Goal: Information Seeking & Learning: Learn about a topic

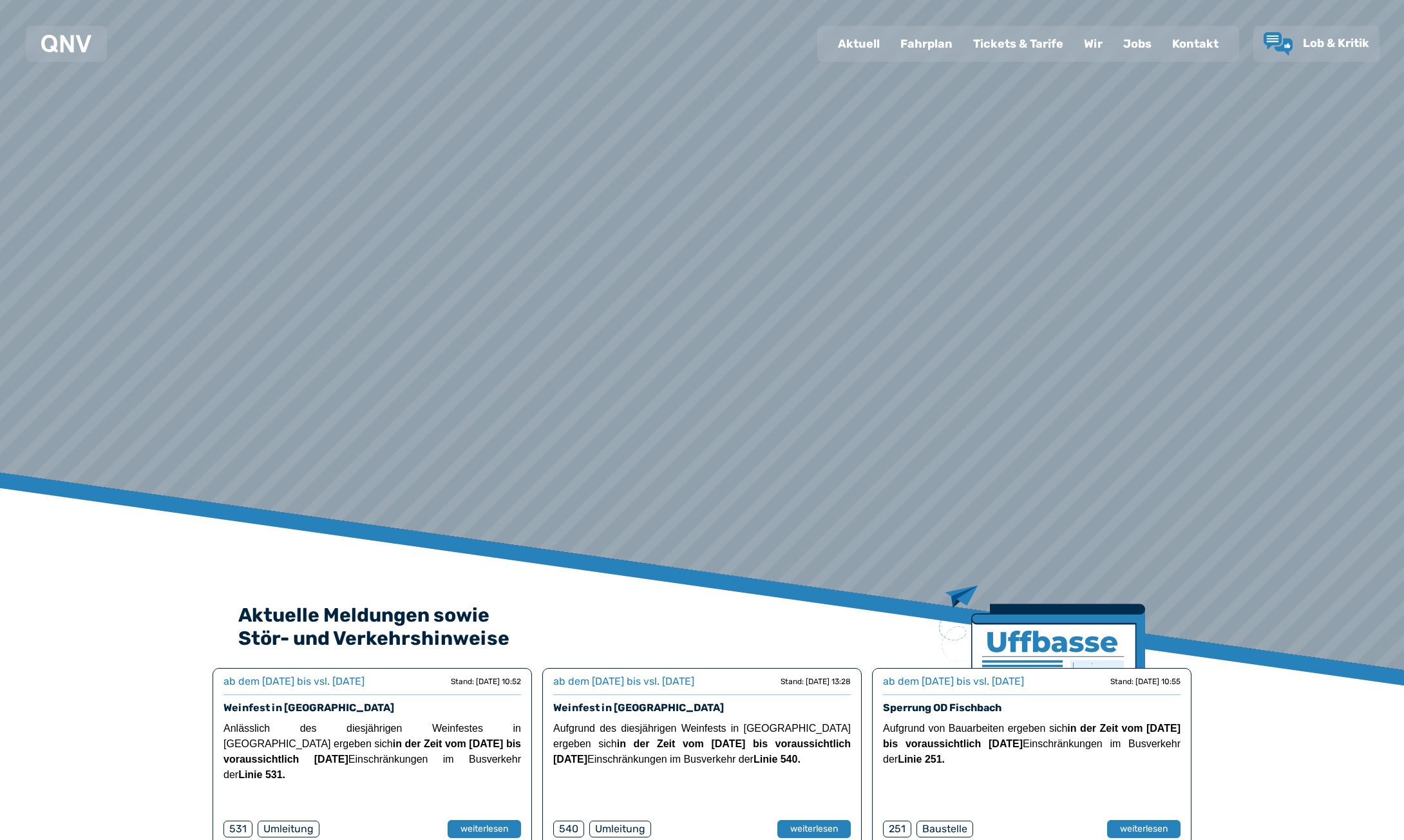
click at [907, 47] on div "Fahrplan" at bounding box center [927, 43] width 73 height 34
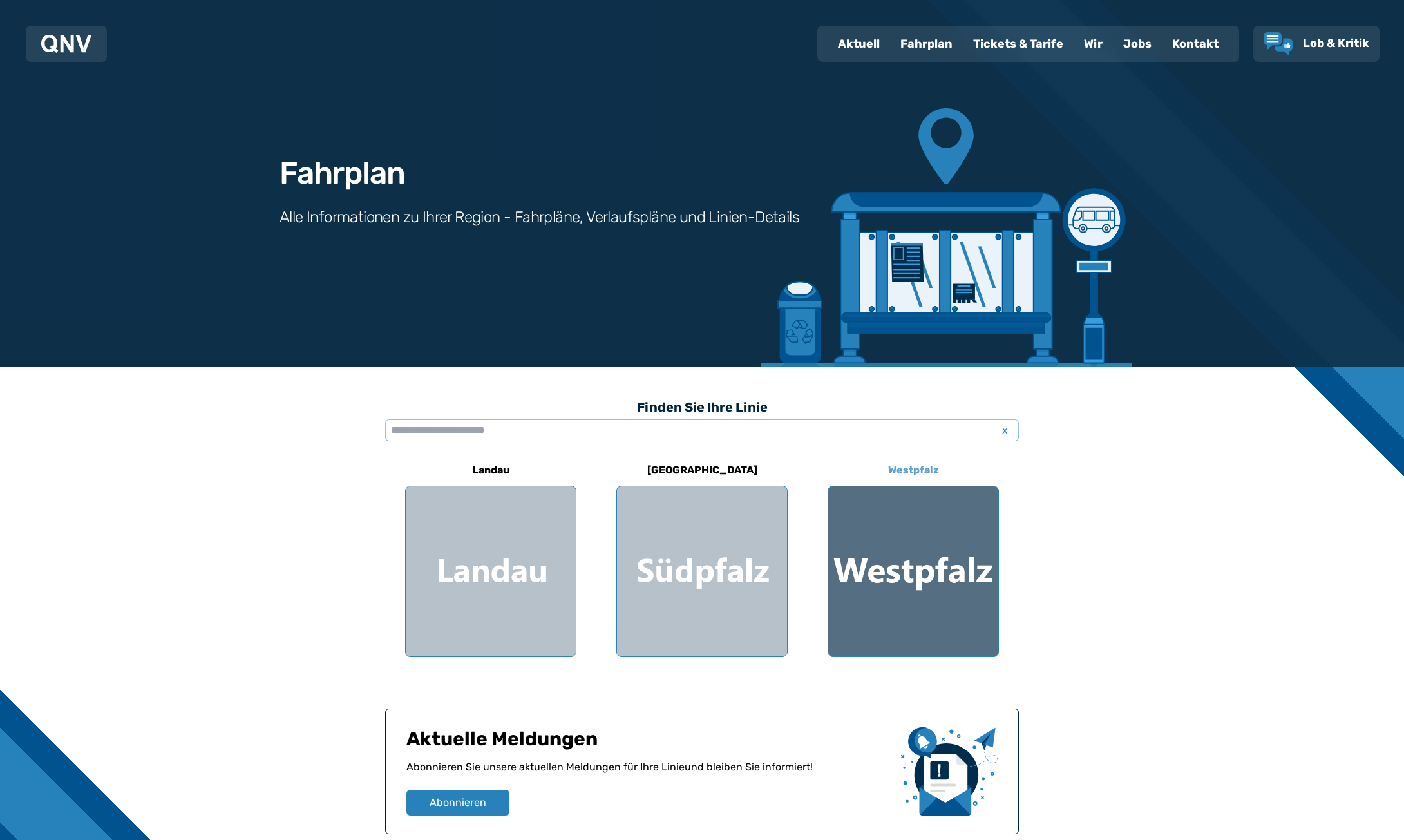
click at [894, 553] on div at bounding box center [913, 571] width 170 height 170
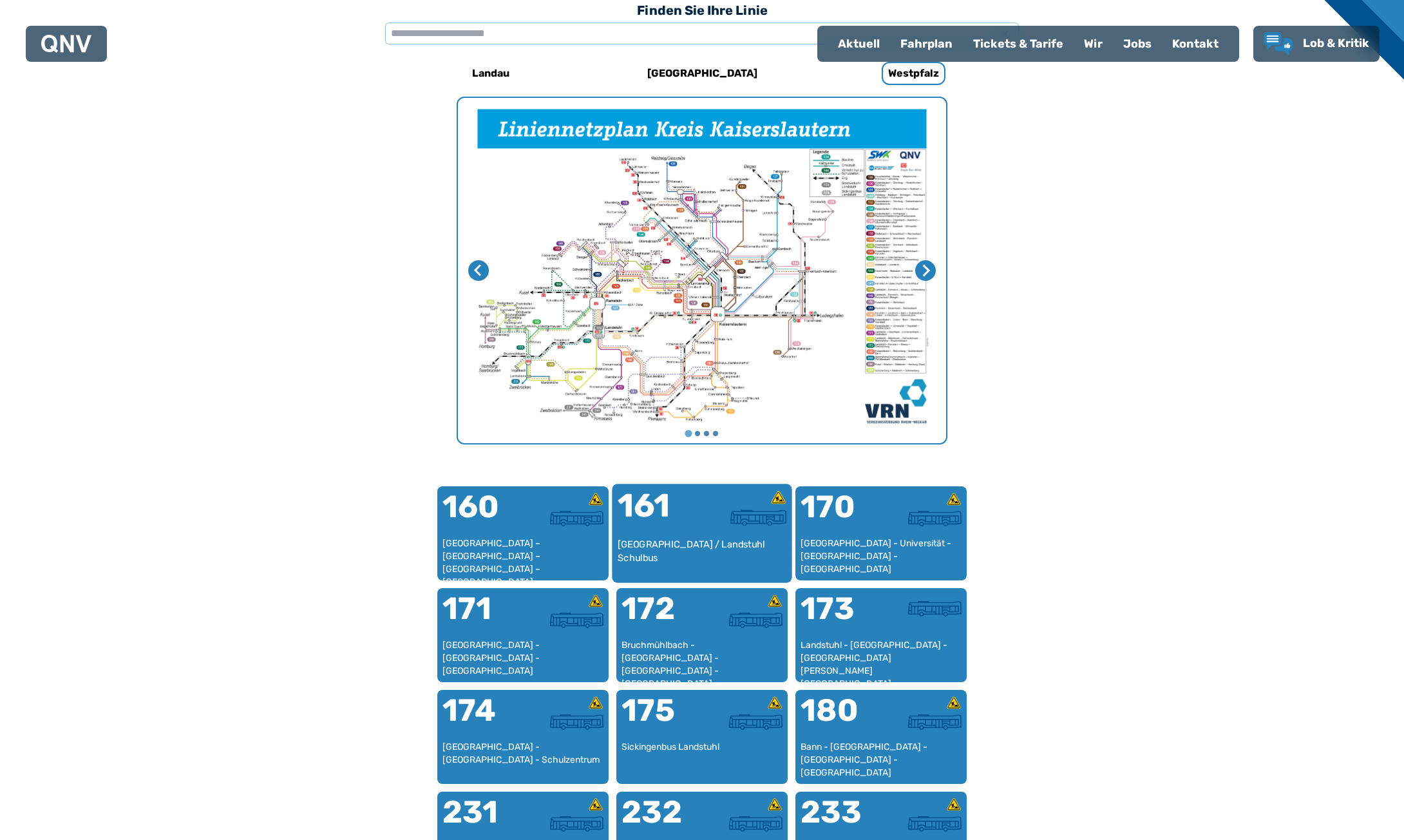
click at [681, 516] on div "161" at bounding box center [660, 513] width 85 height 48
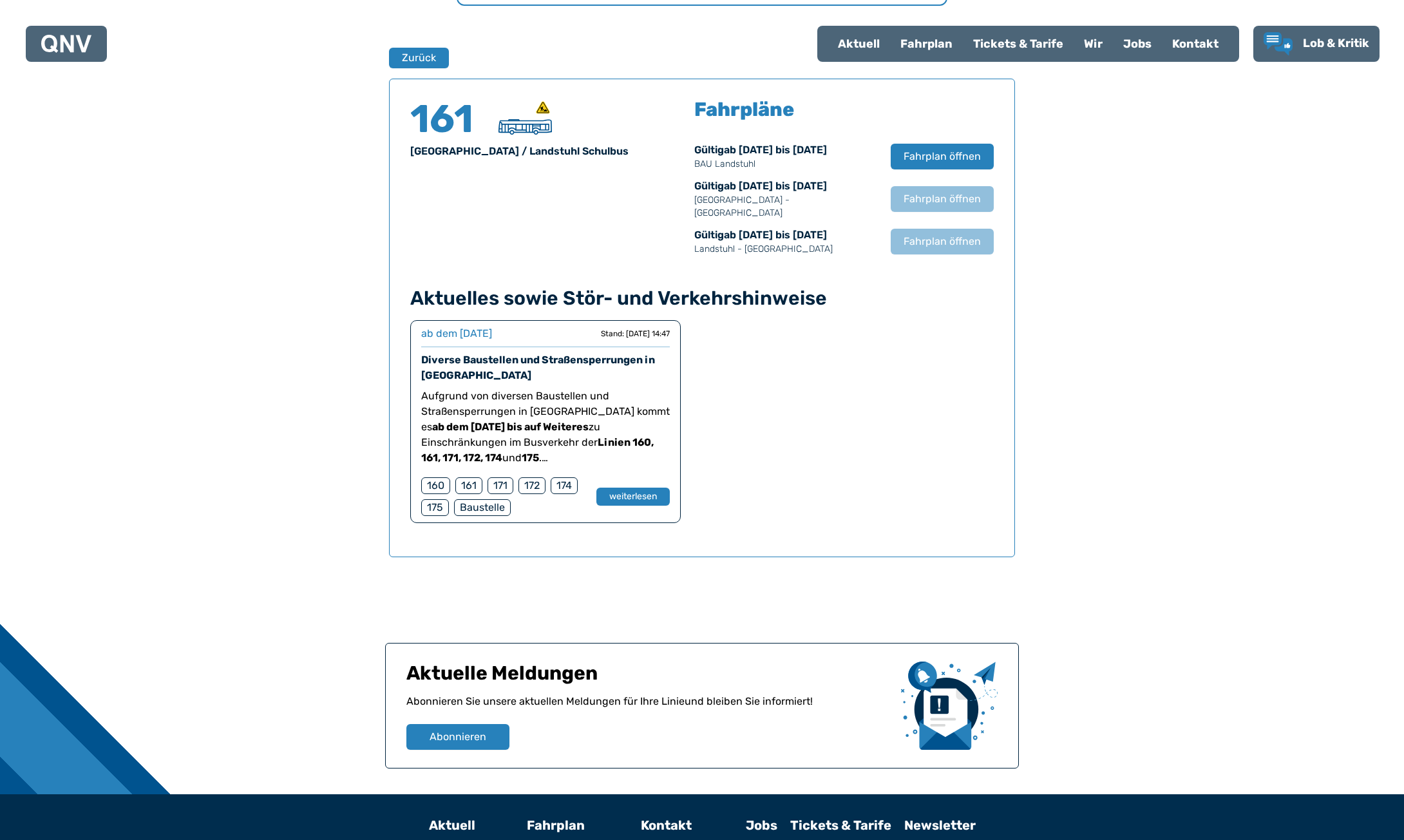
scroll to position [849, 0]
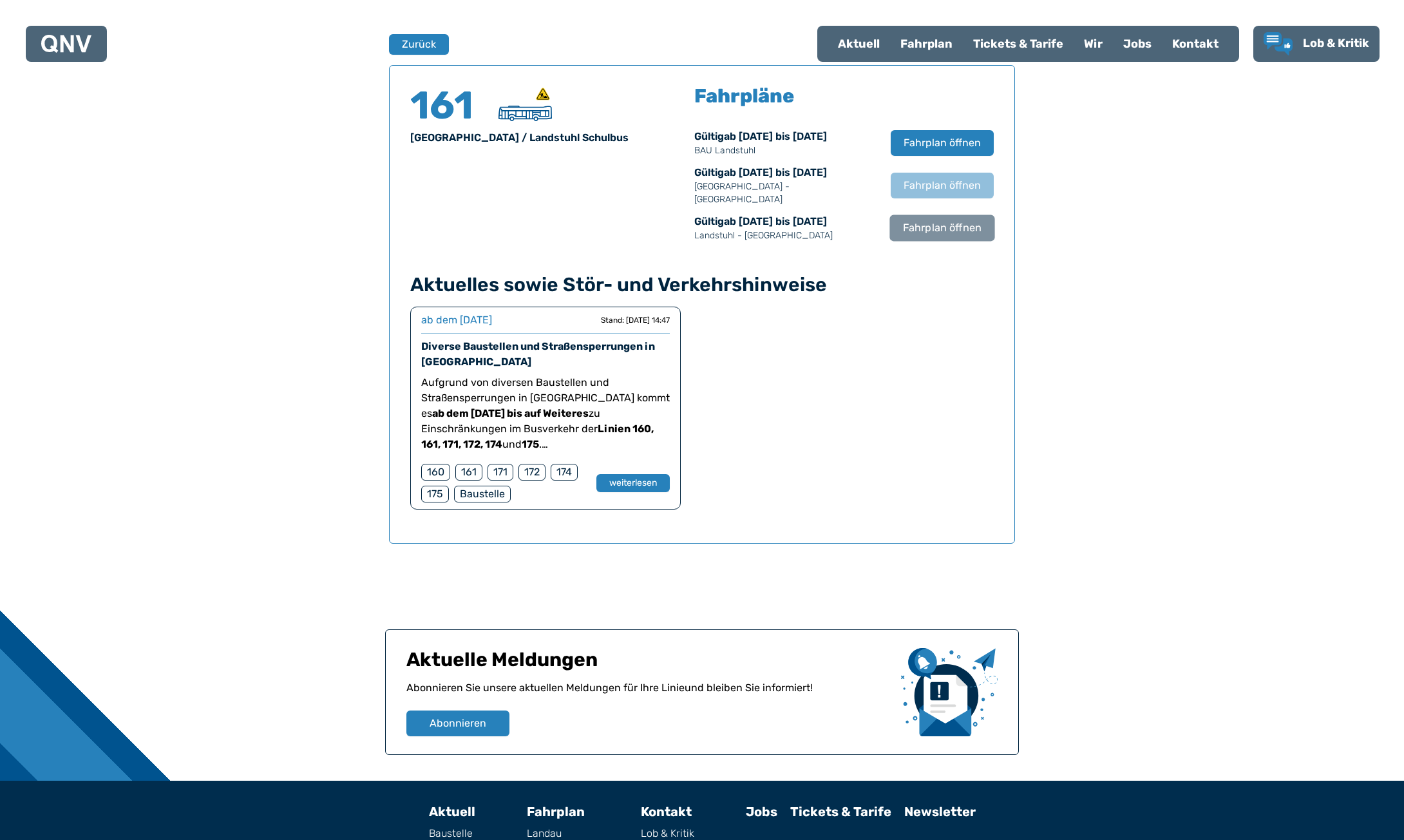
click at [965, 214] on button "Fahrplan öffnen" at bounding box center [942, 228] width 105 height 26
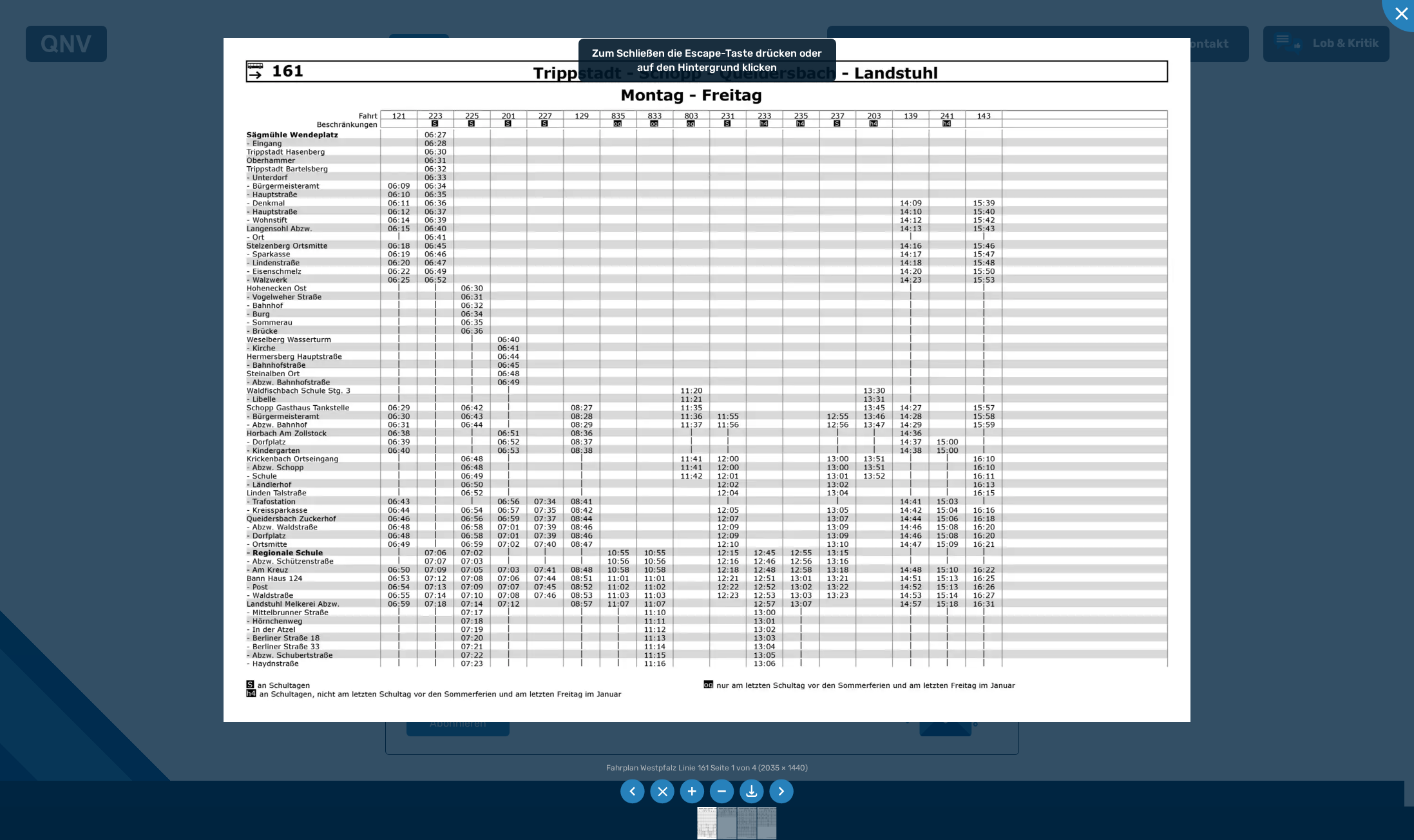
click at [1289, 322] on div at bounding box center [707, 420] width 1414 height 840
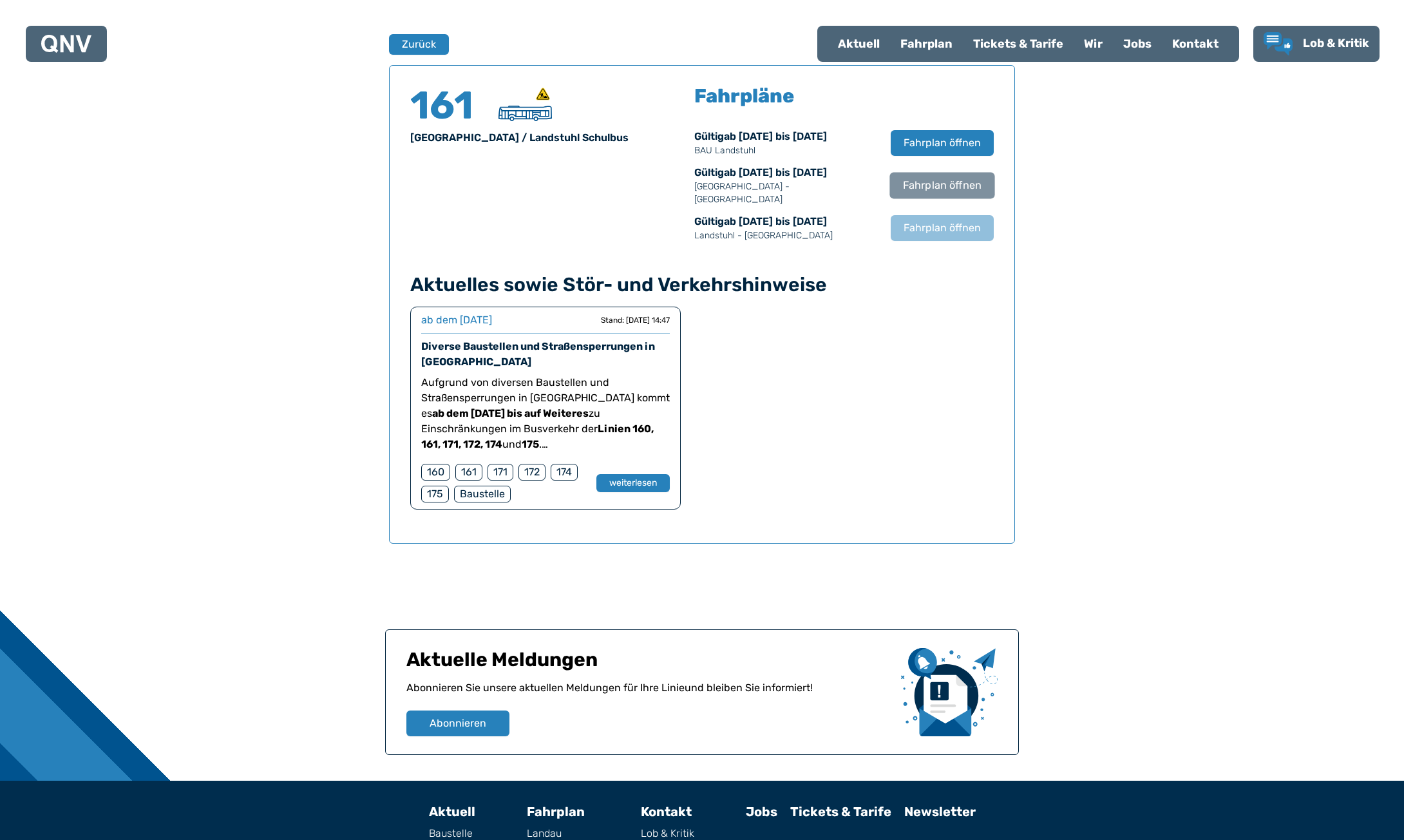
click at [932, 179] on span "Fahrplan öffnen" at bounding box center [943, 186] width 78 height 15
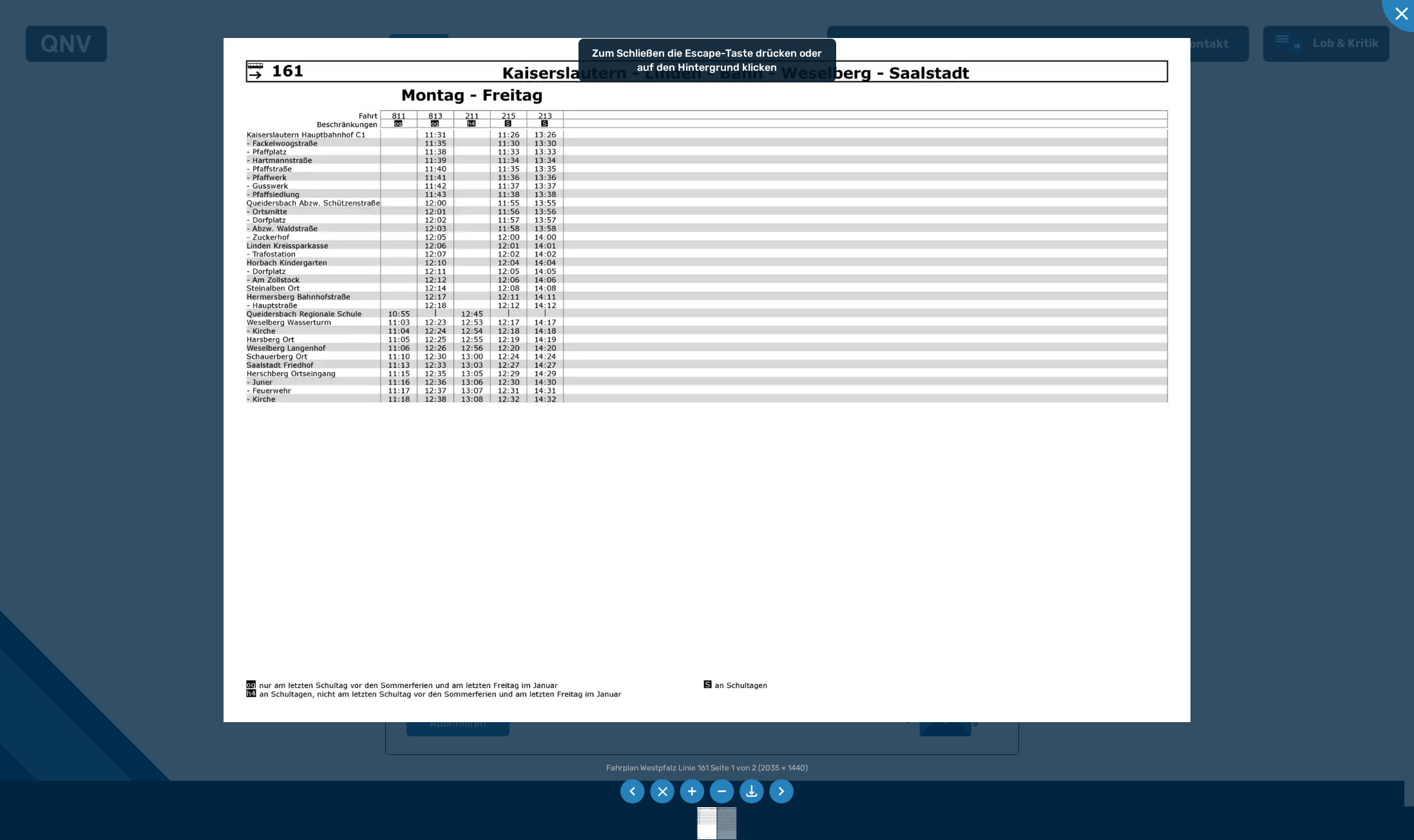
click at [1205, 319] on div at bounding box center [707, 420] width 1414 height 840
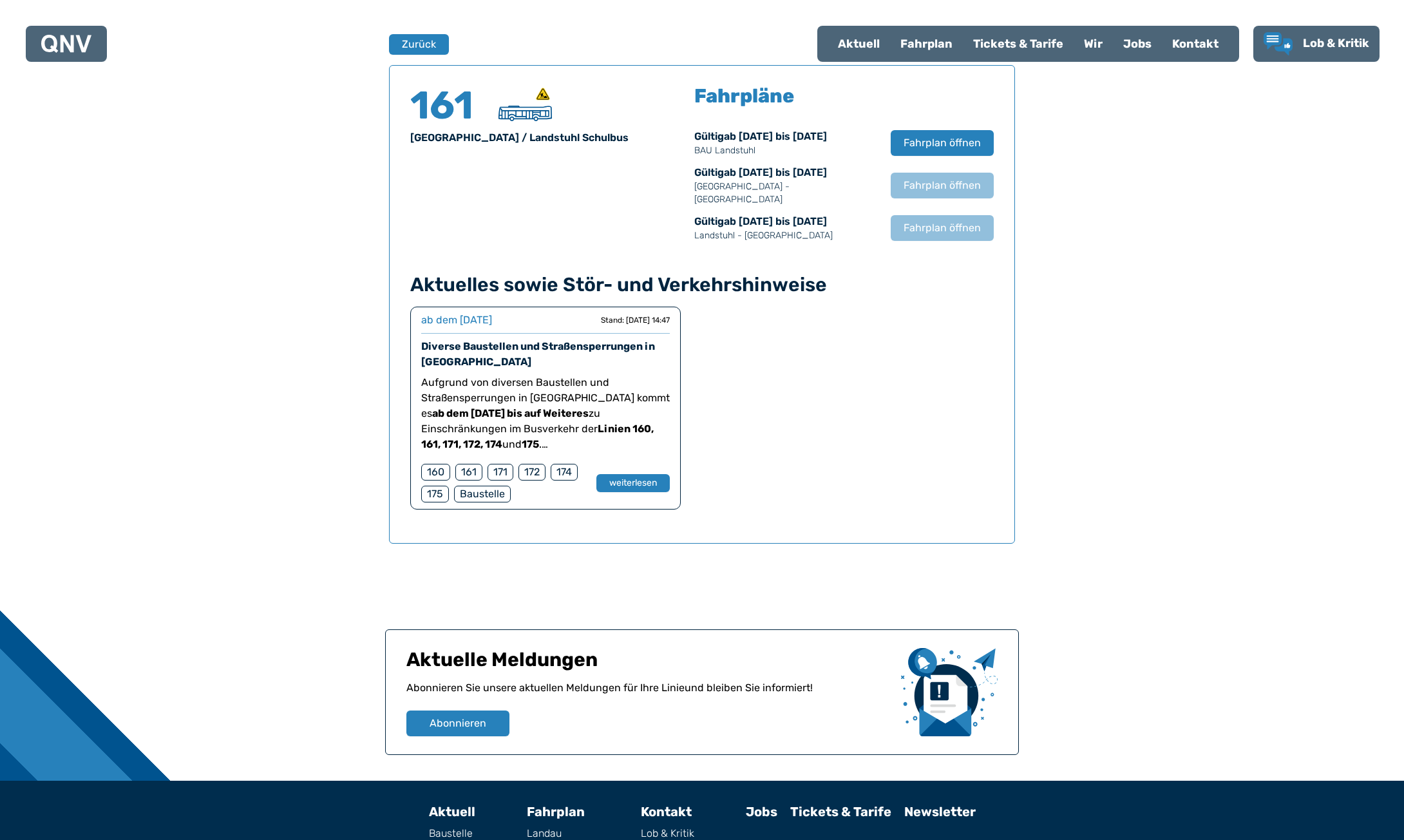
click at [1189, 315] on div "Finden Sie Ihre Linie x [GEOGRAPHIC_DATA] [GEOGRAPHIC_DATA] [GEOGRAPHIC_DATA] 1…" at bounding box center [702, 149] width 1404 height 1262
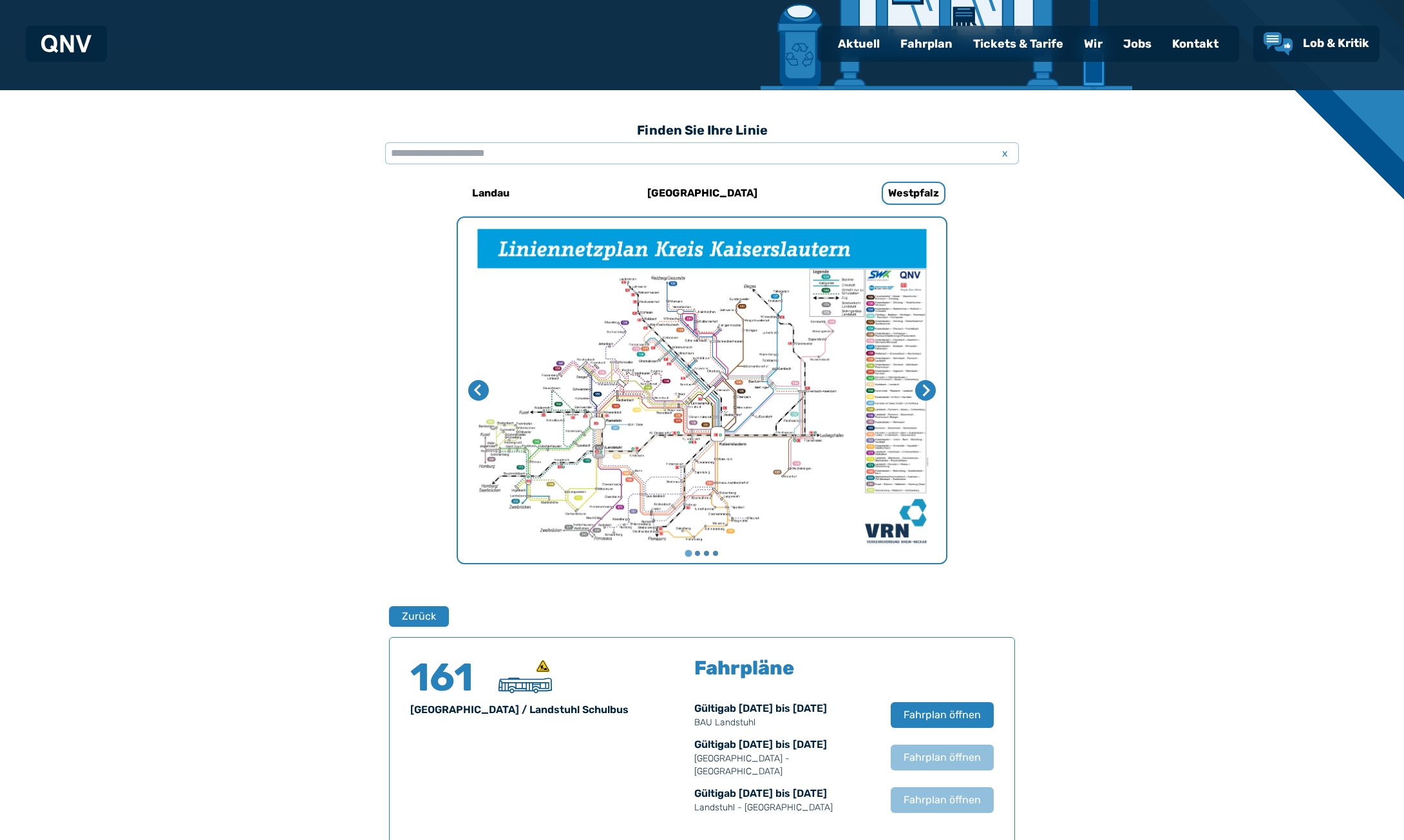
scroll to position [269, 0]
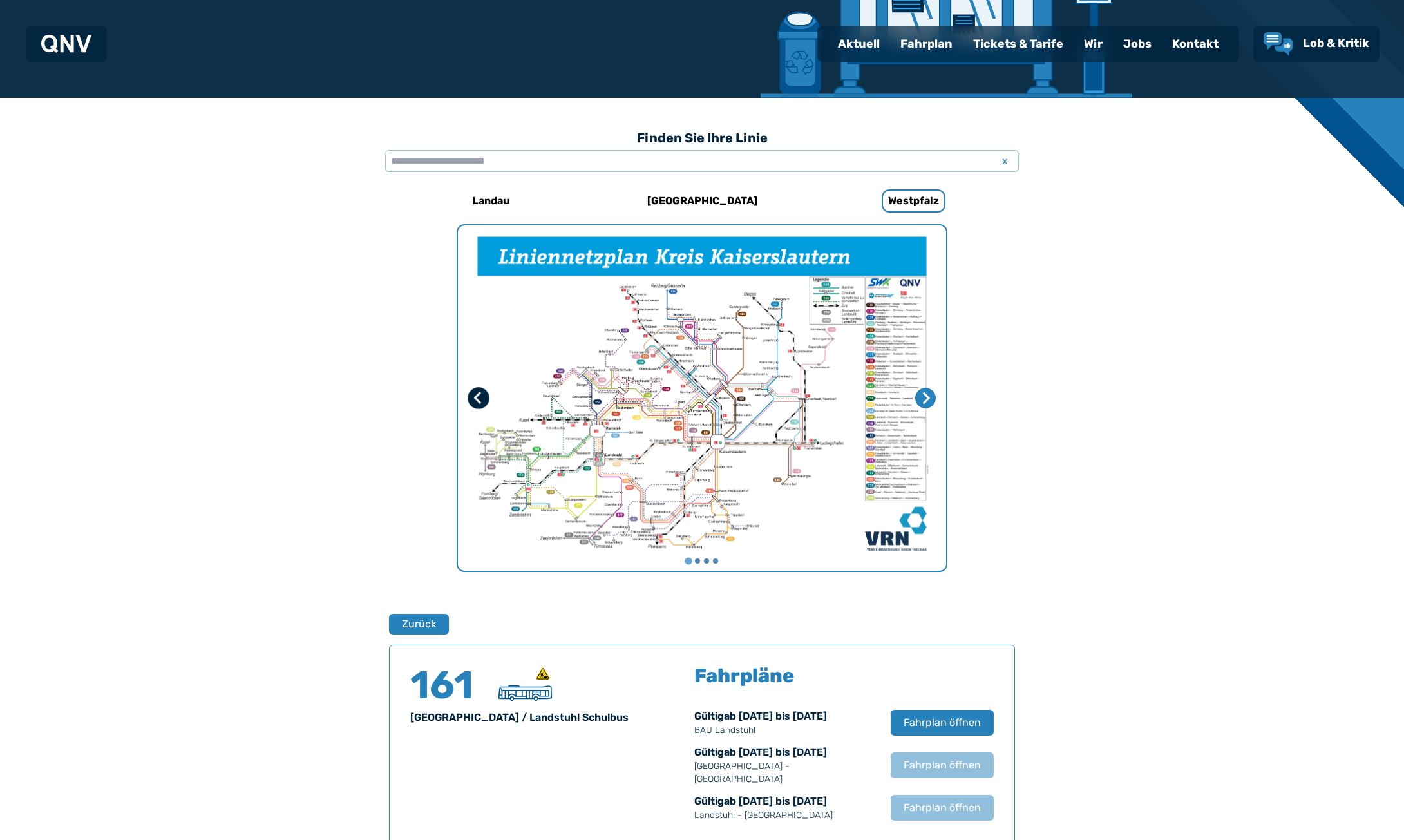
click at [482, 397] on icon "Letzte Seite" at bounding box center [479, 398] width 13 height 13
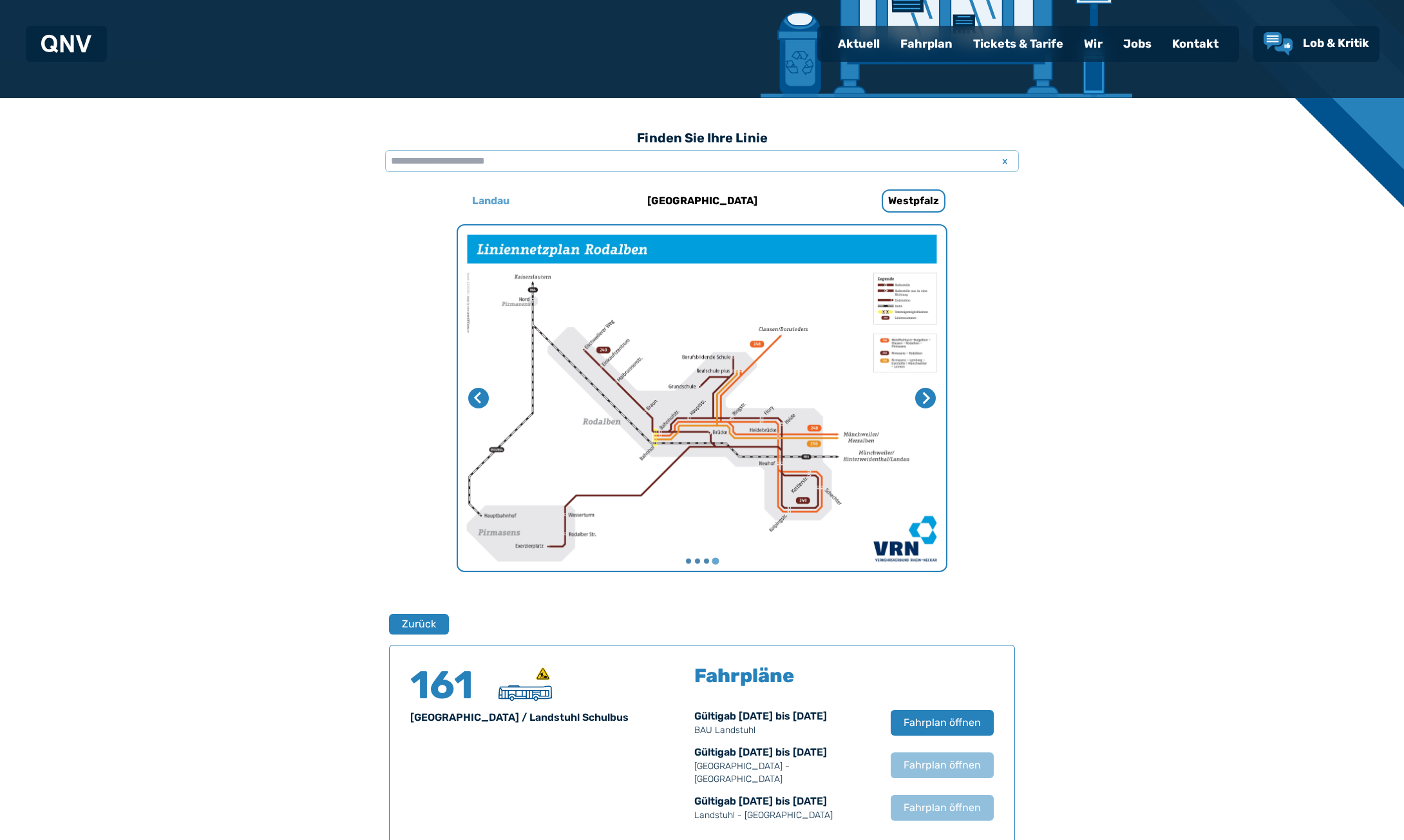
click at [490, 202] on h6 "Landau" at bounding box center [490, 201] width 47 height 21
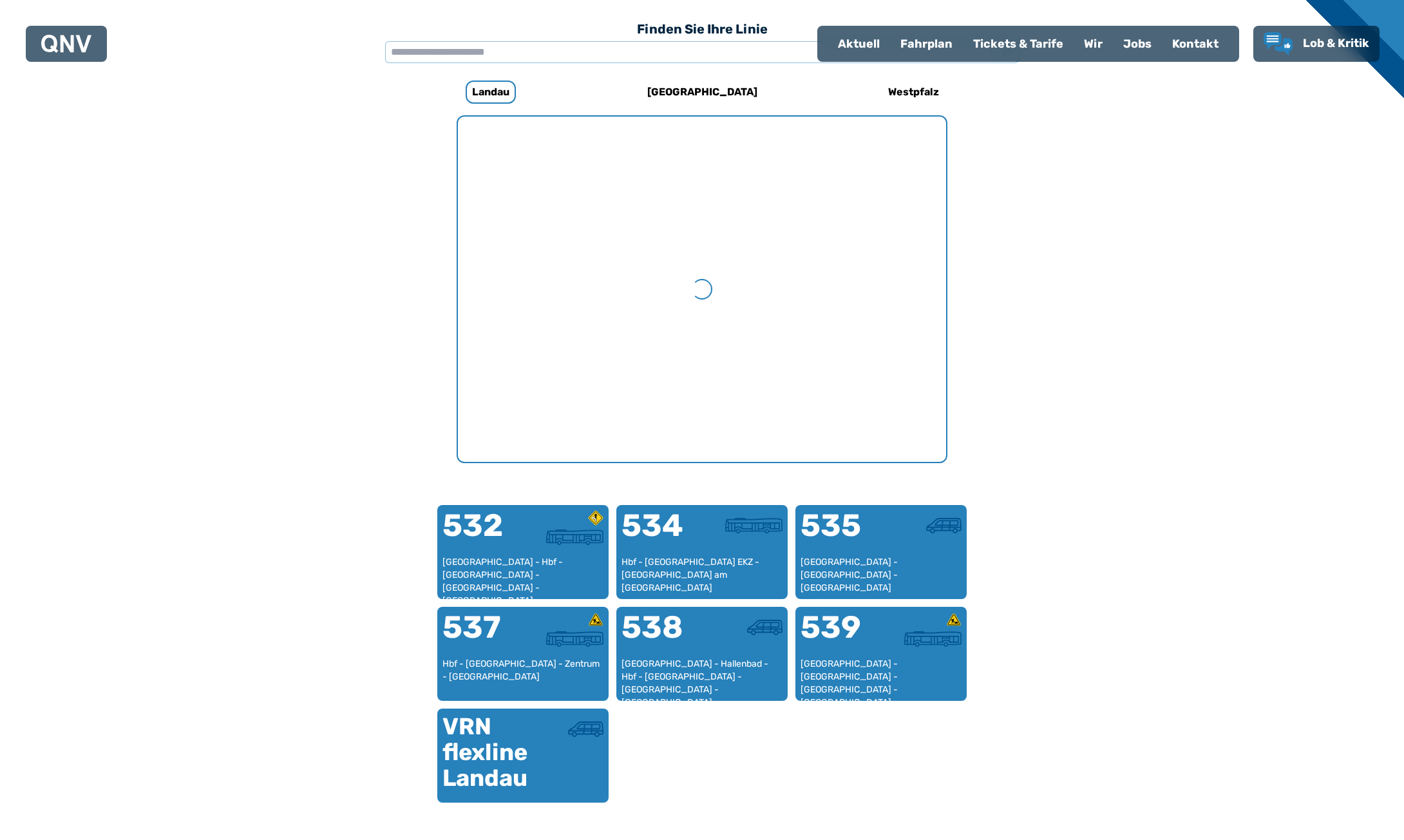
scroll to position [397, 0]
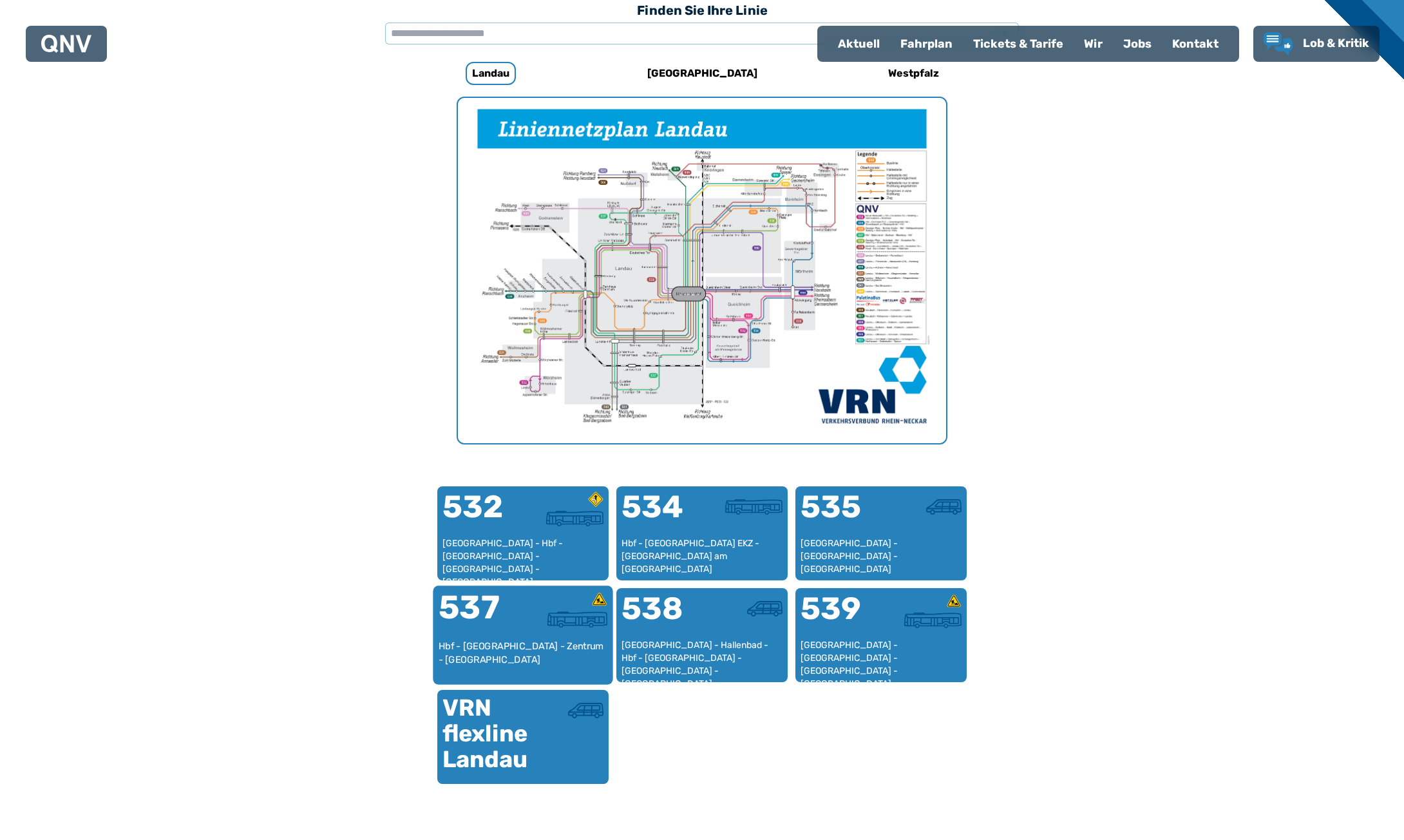
click at [506, 623] on div "537" at bounding box center [481, 615] width 85 height 48
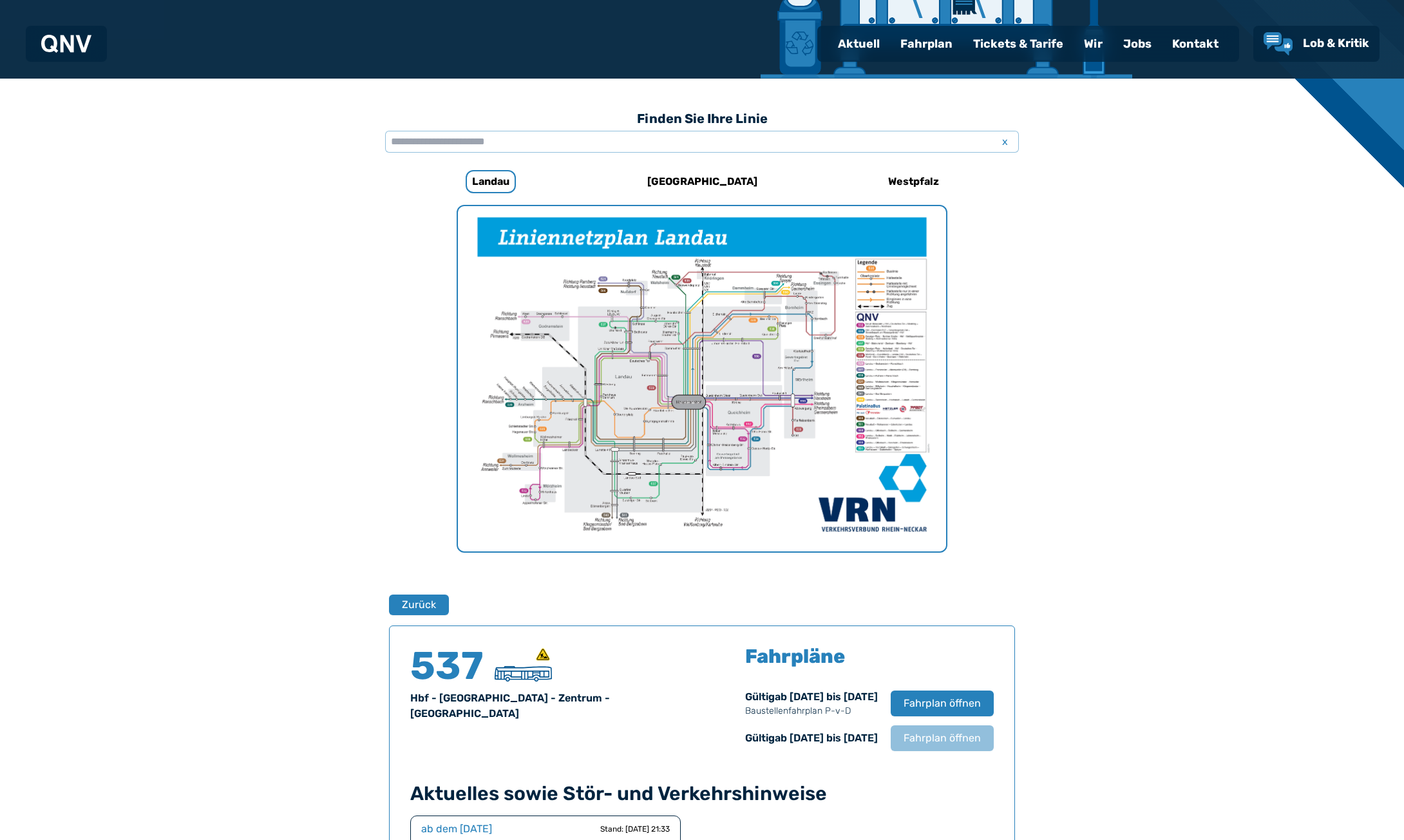
scroll to position [269, 0]
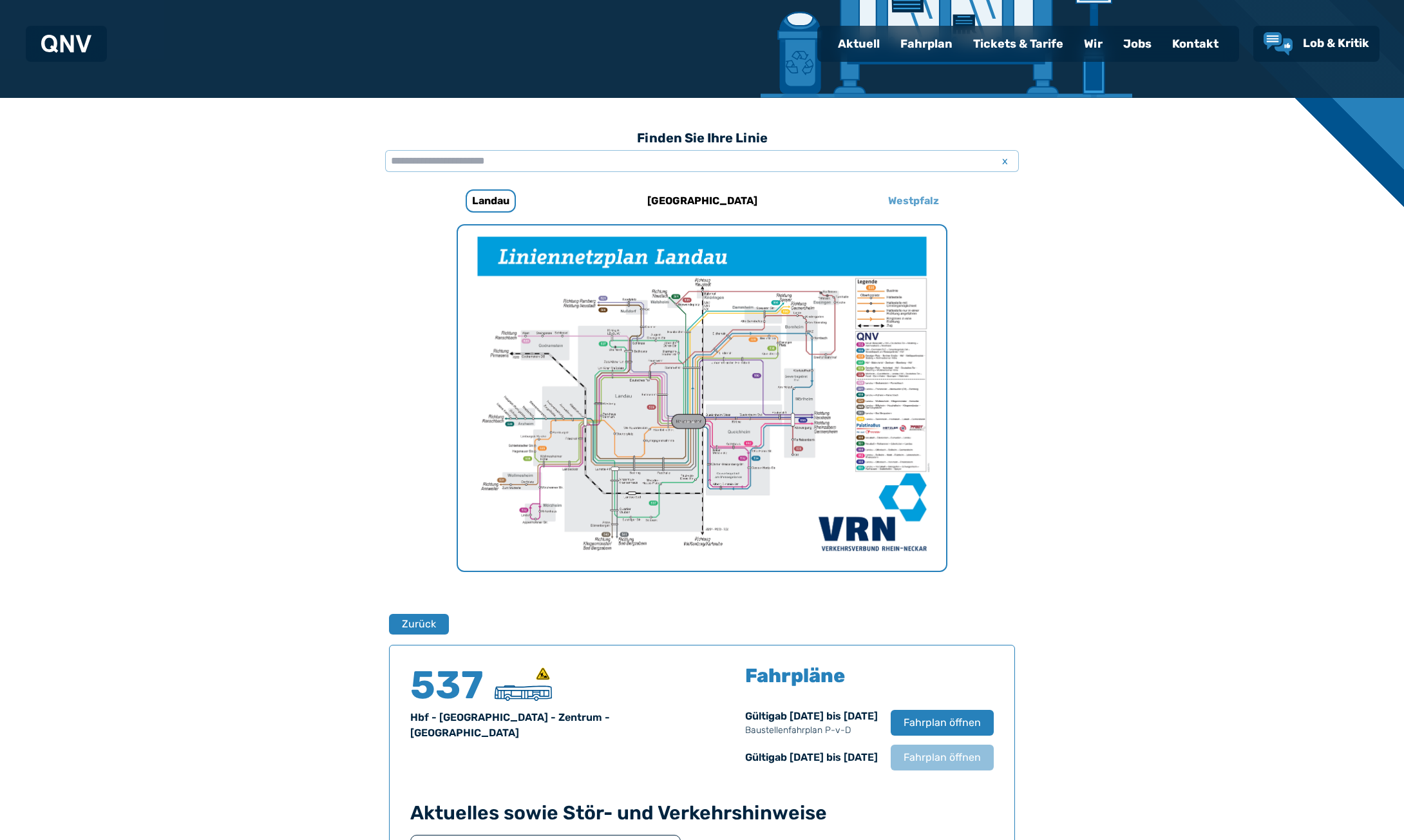
click at [930, 197] on h6 "Westpfalz" at bounding box center [914, 201] width 61 height 21
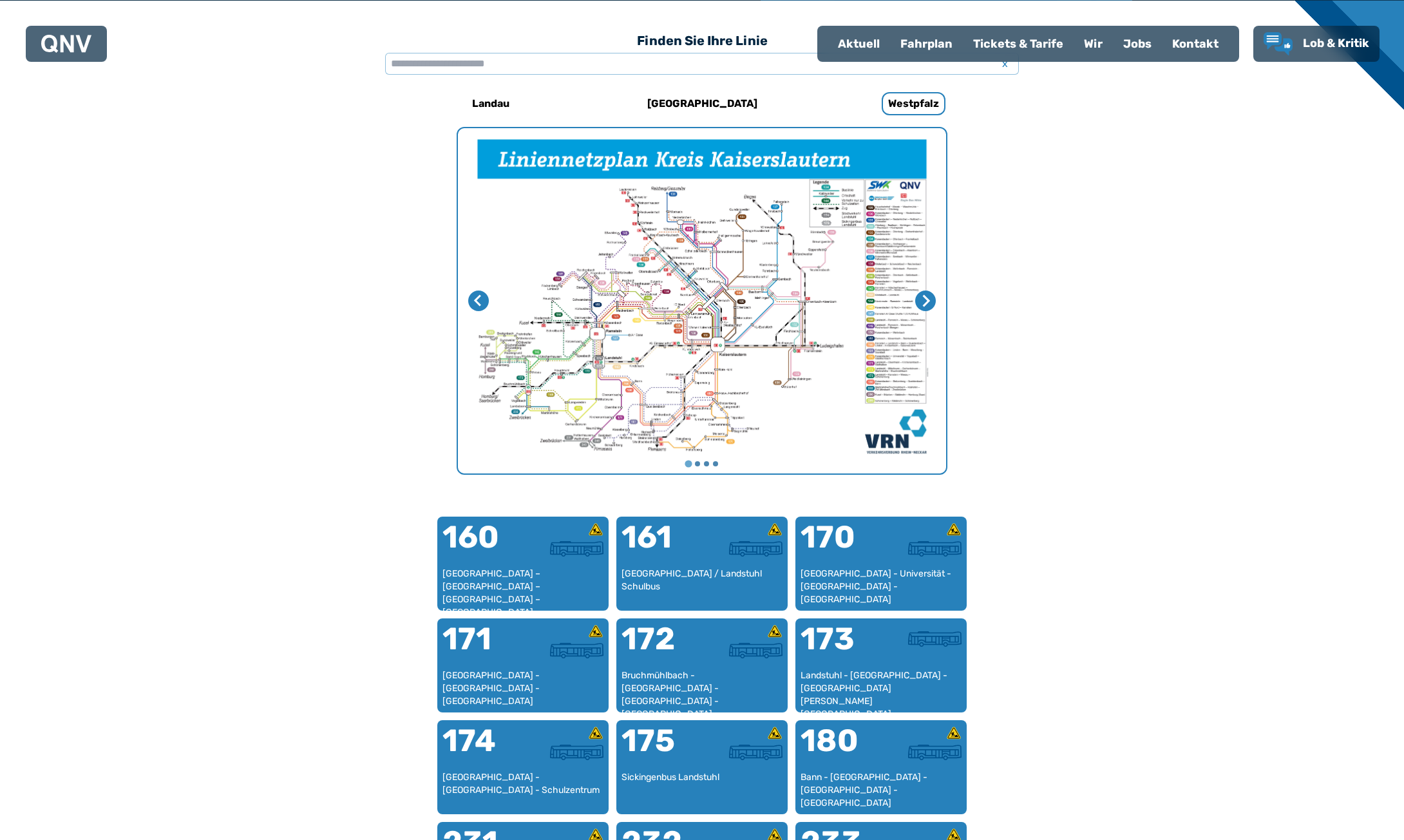
scroll to position [397, 0]
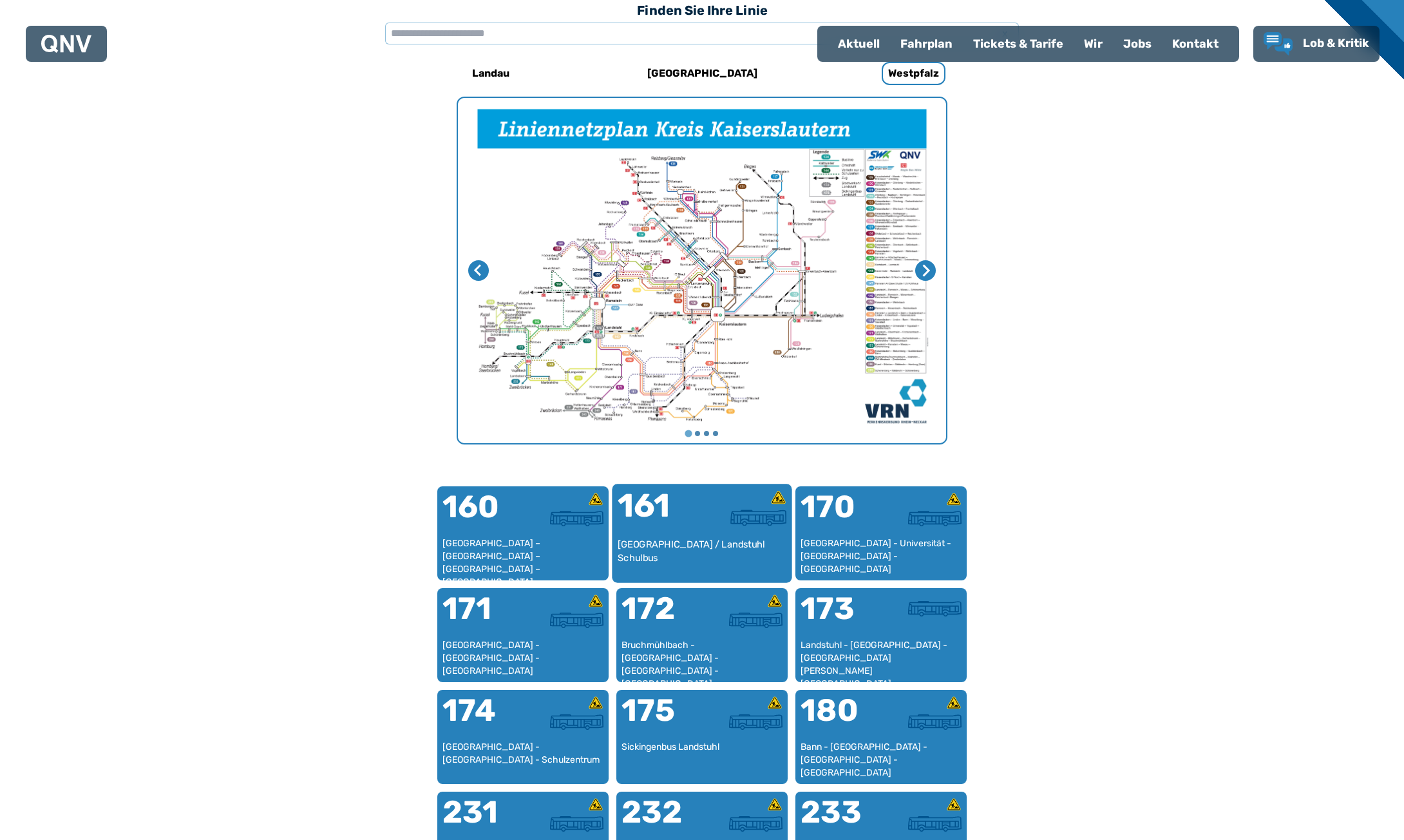
click at [687, 521] on div "161" at bounding box center [660, 513] width 85 height 48
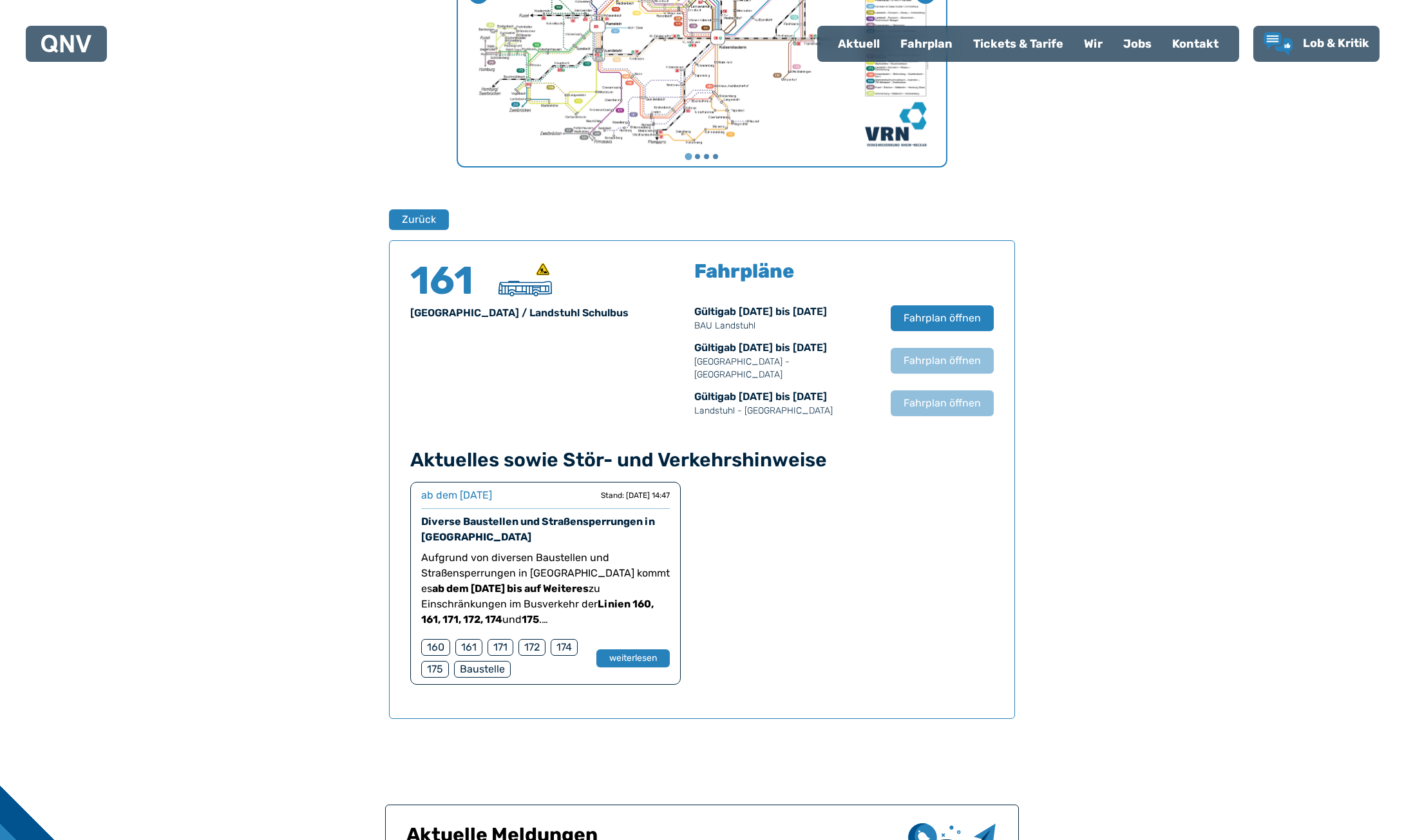
scroll to position [656, 0]
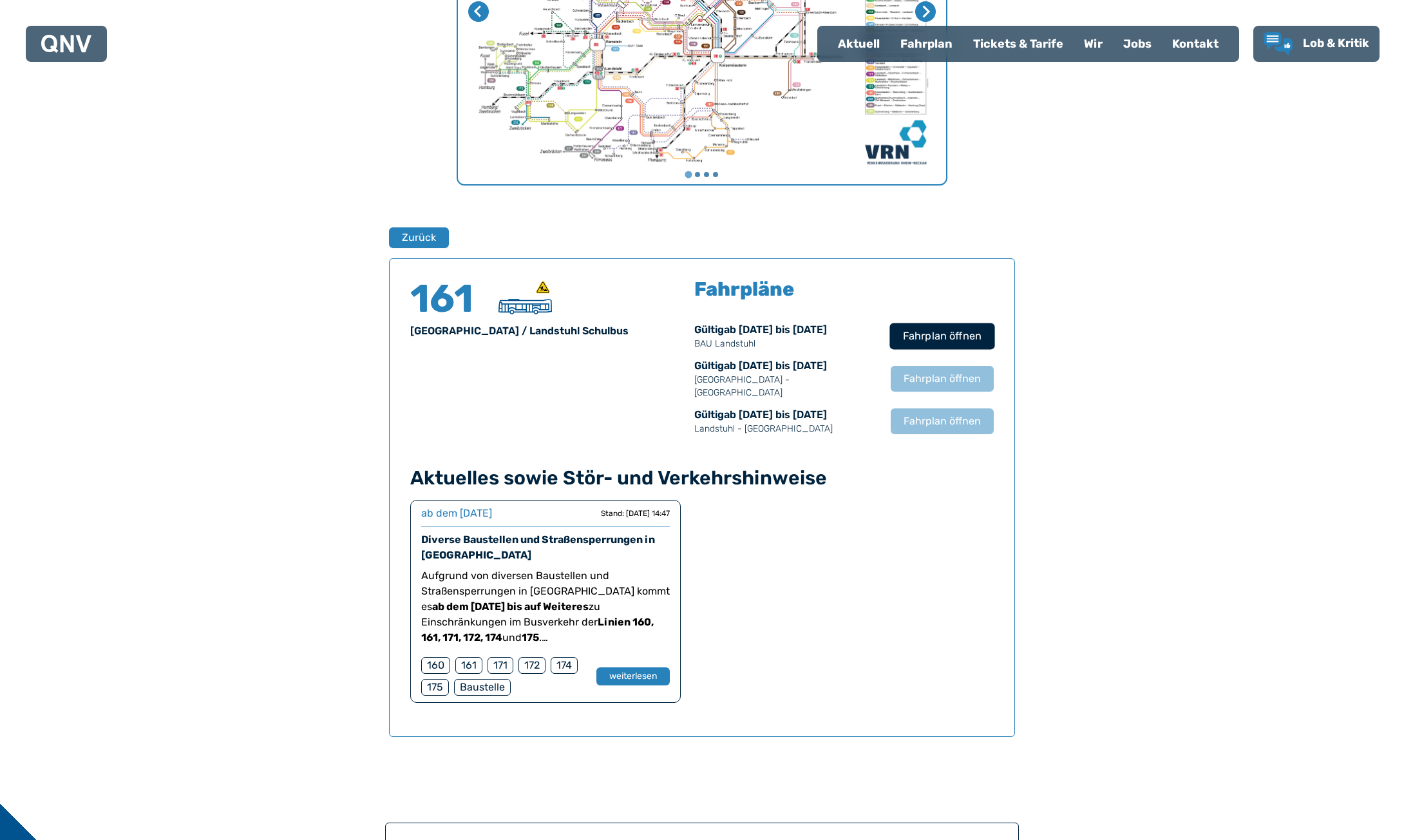
click at [957, 338] on span "Fahrplan öffnen" at bounding box center [943, 336] width 78 height 15
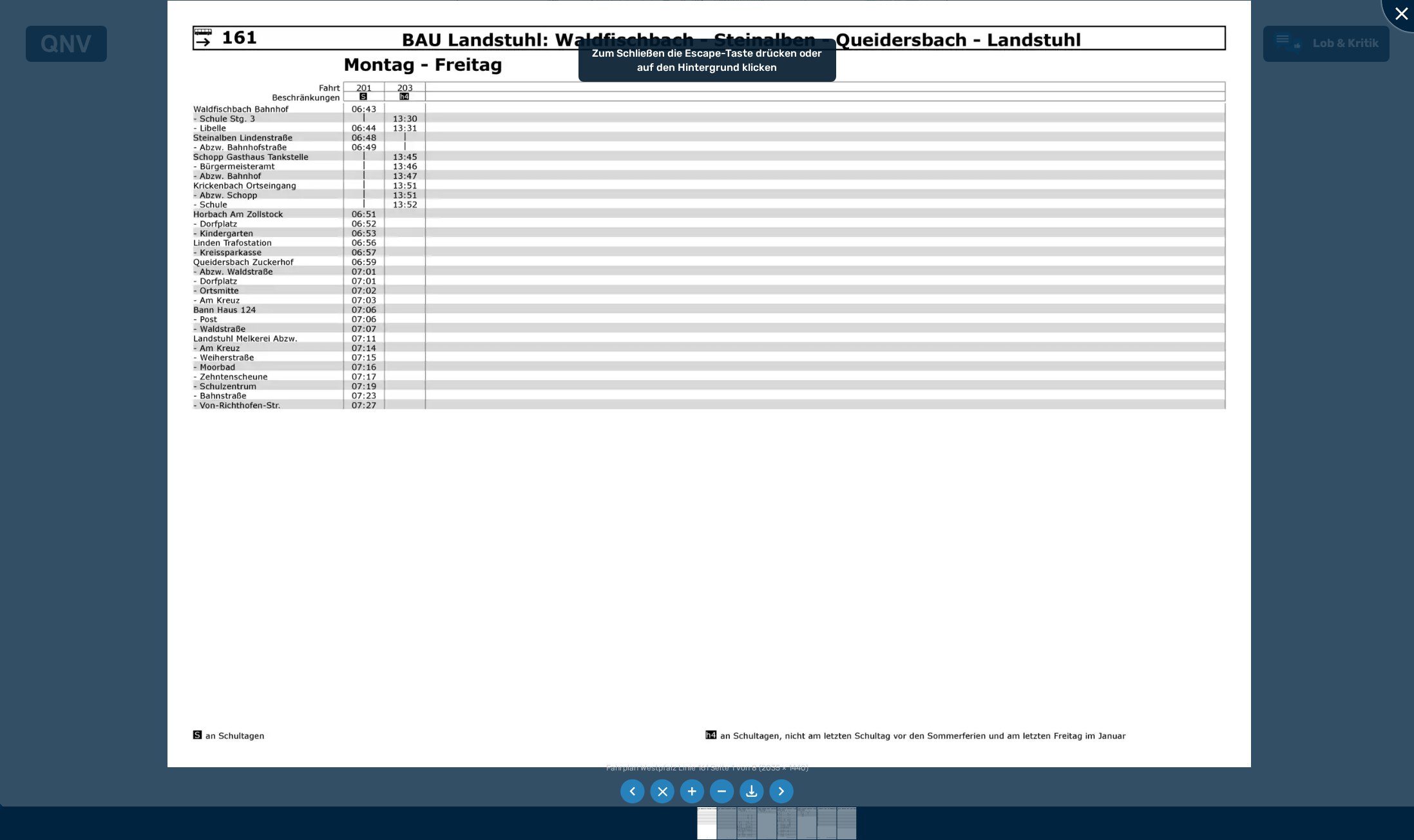
click at [1397, 12] on div at bounding box center [1414, 0] width 65 height 65
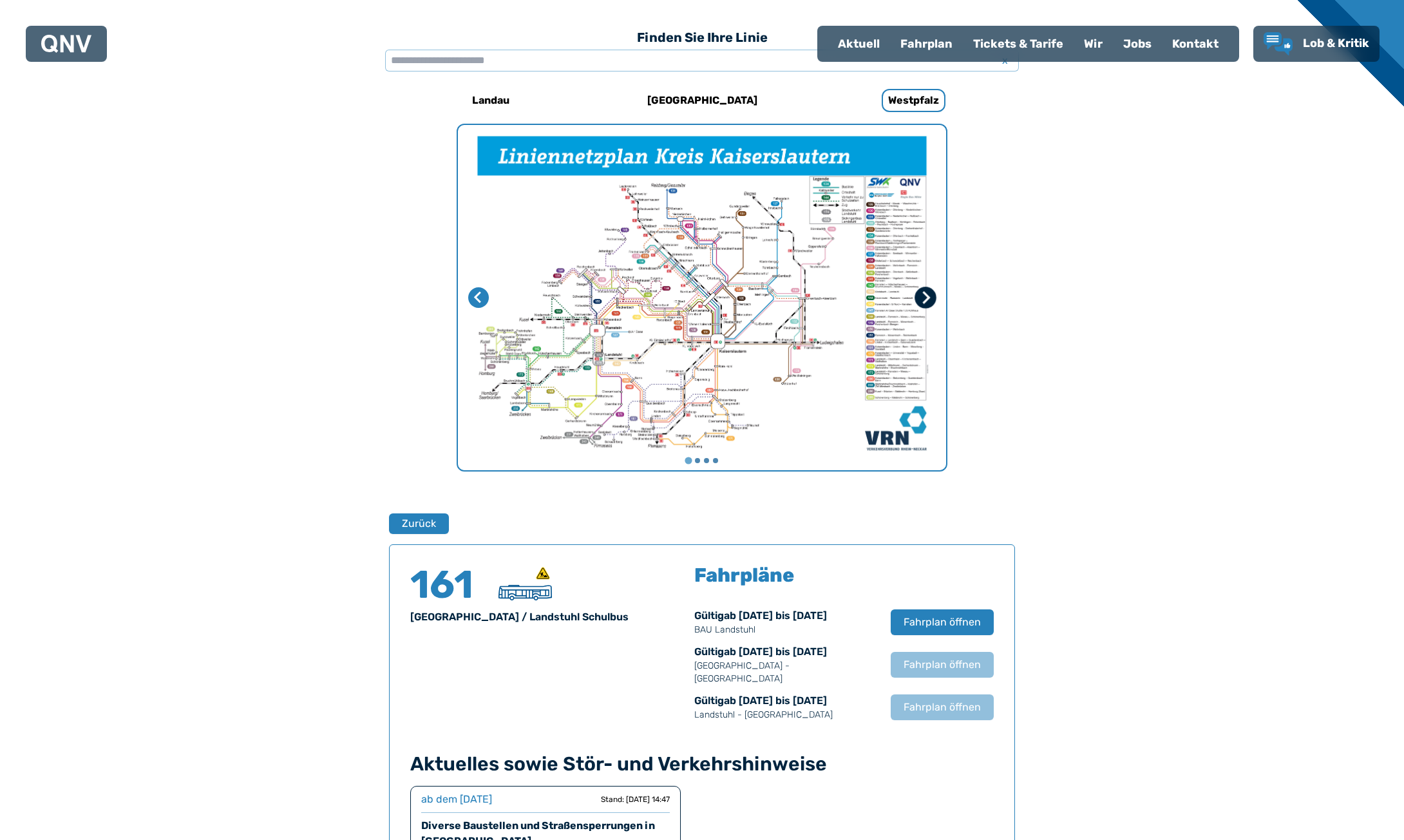
scroll to position [360, 0]
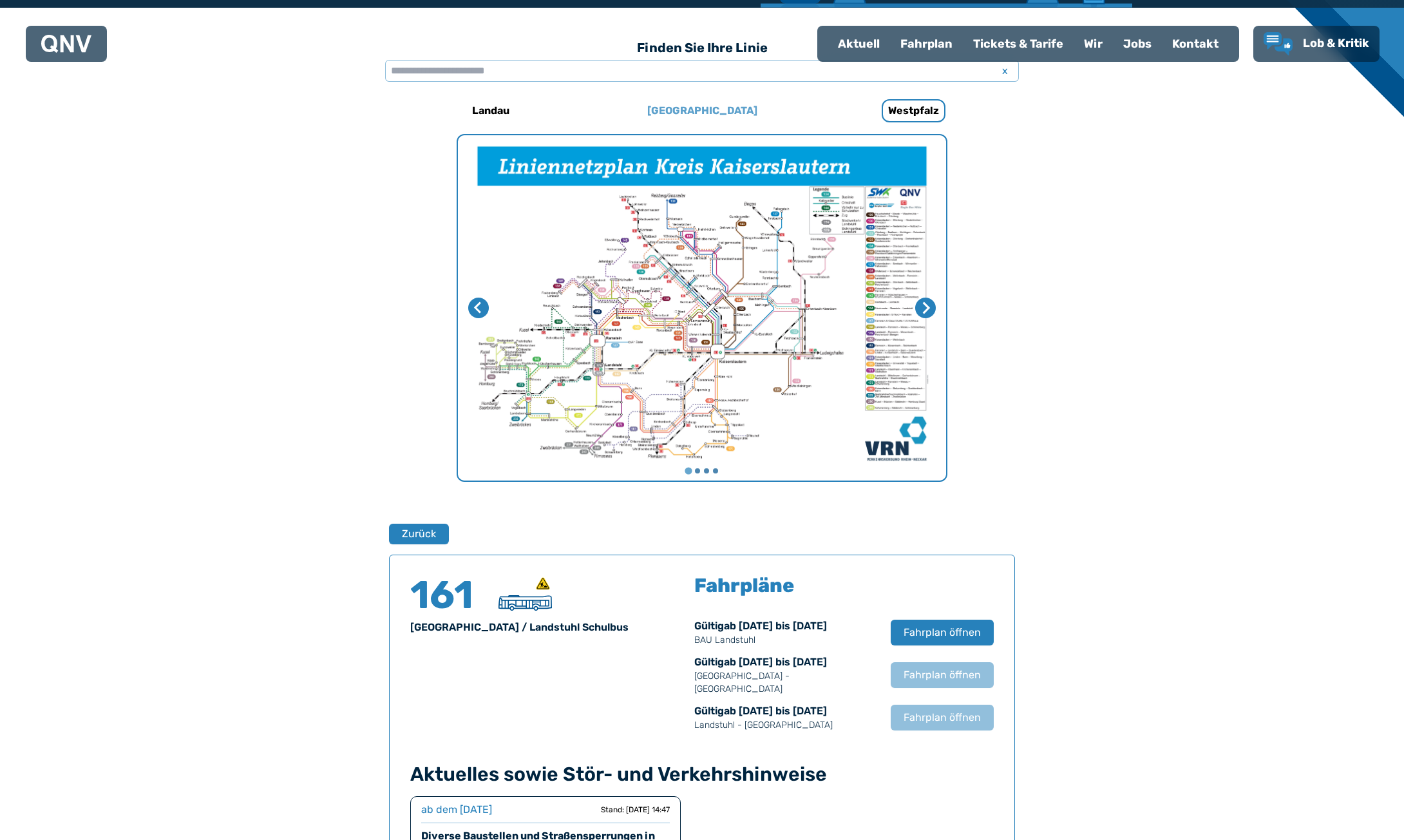
click at [707, 110] on h6 "[GEOGRAPHIC_DATA]" at bounding box center [702, 111] width 120 height 21
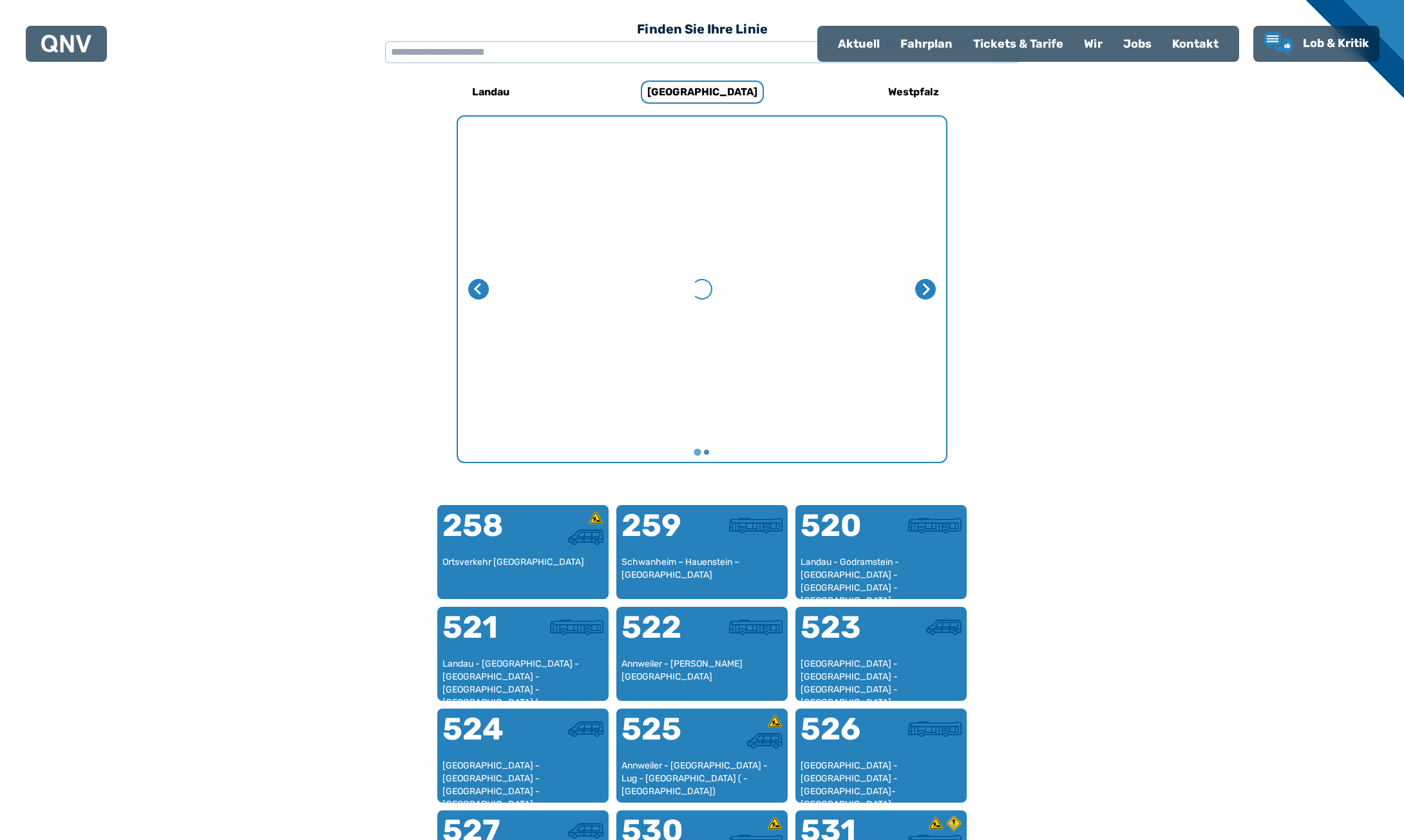
scroll to position [397, 0]
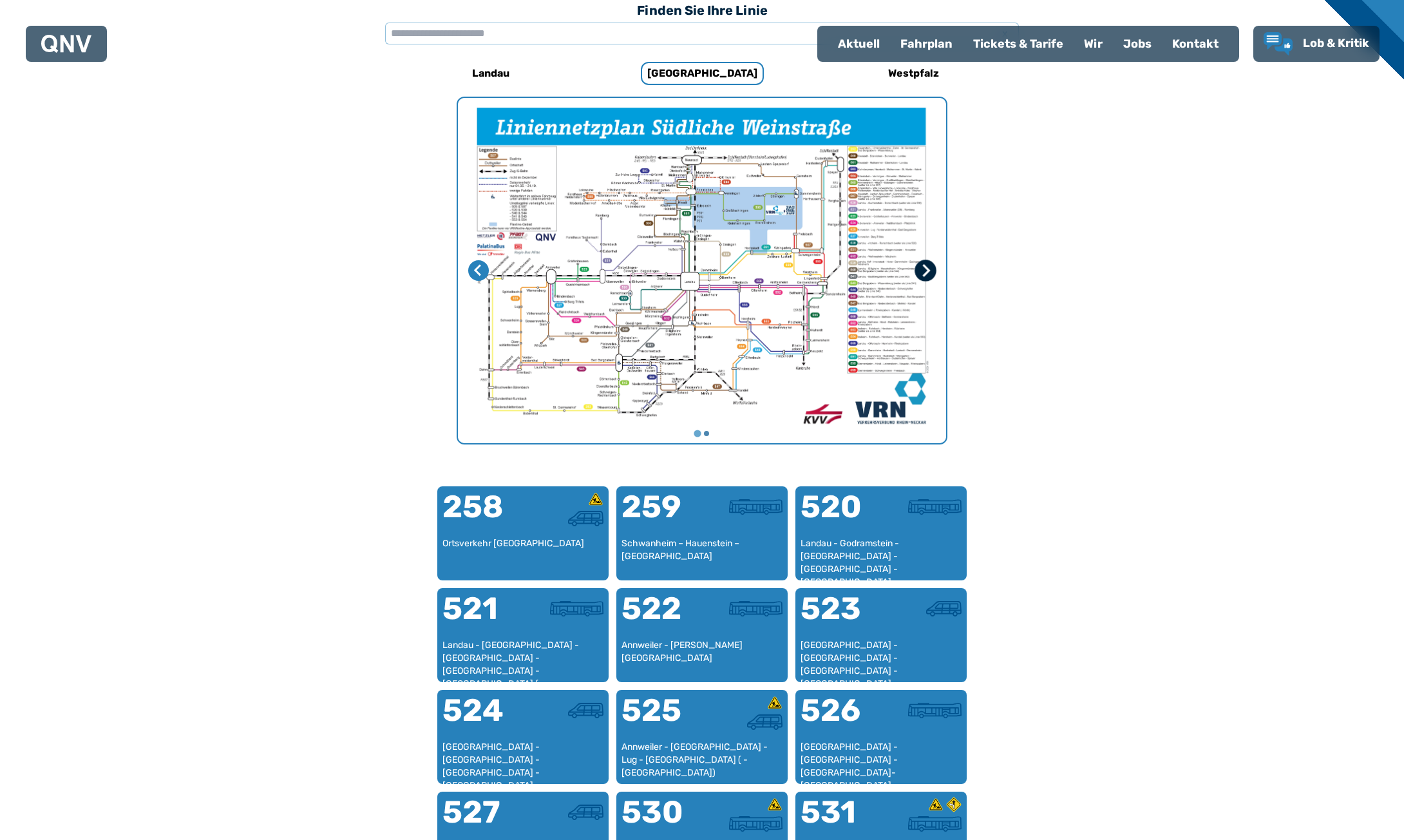
click at [923, 264] on icon "Nächste Seite" at bounding box center [925, 270] width 13 height 13
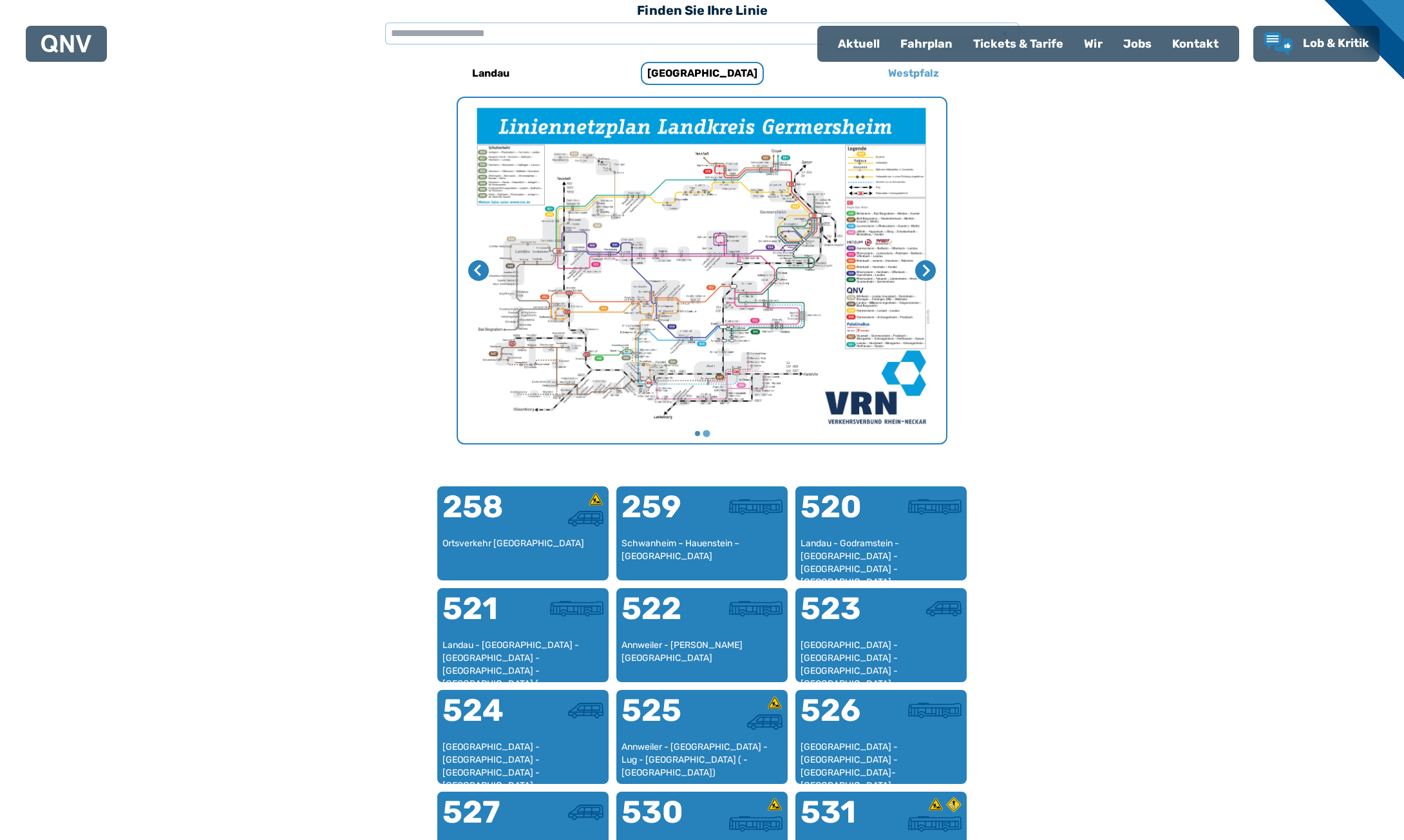
click at [909, 76] on h6 "Westpfalz" at bounding box center [914, 74] width 61 height 21
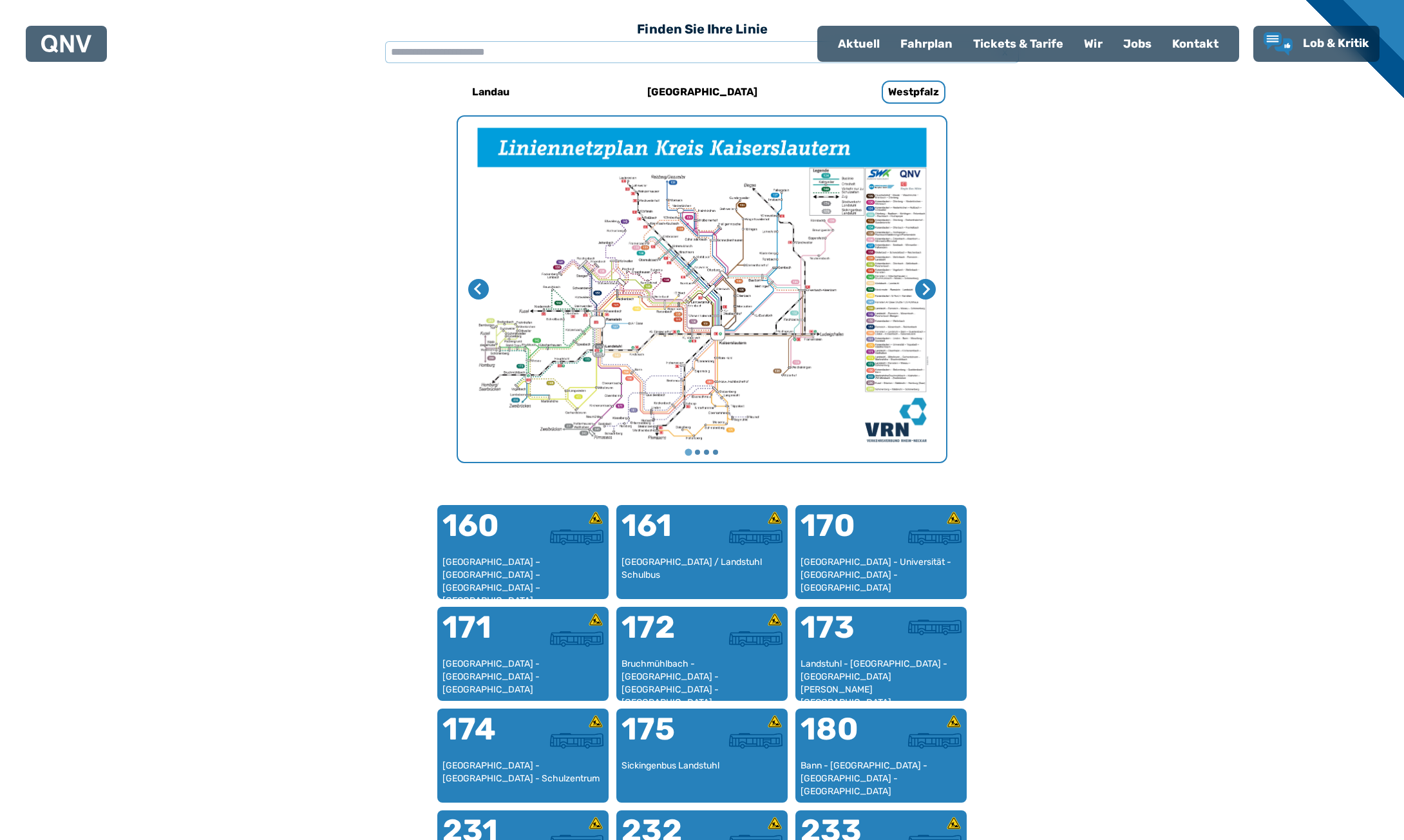
scroll to position [397, 0]
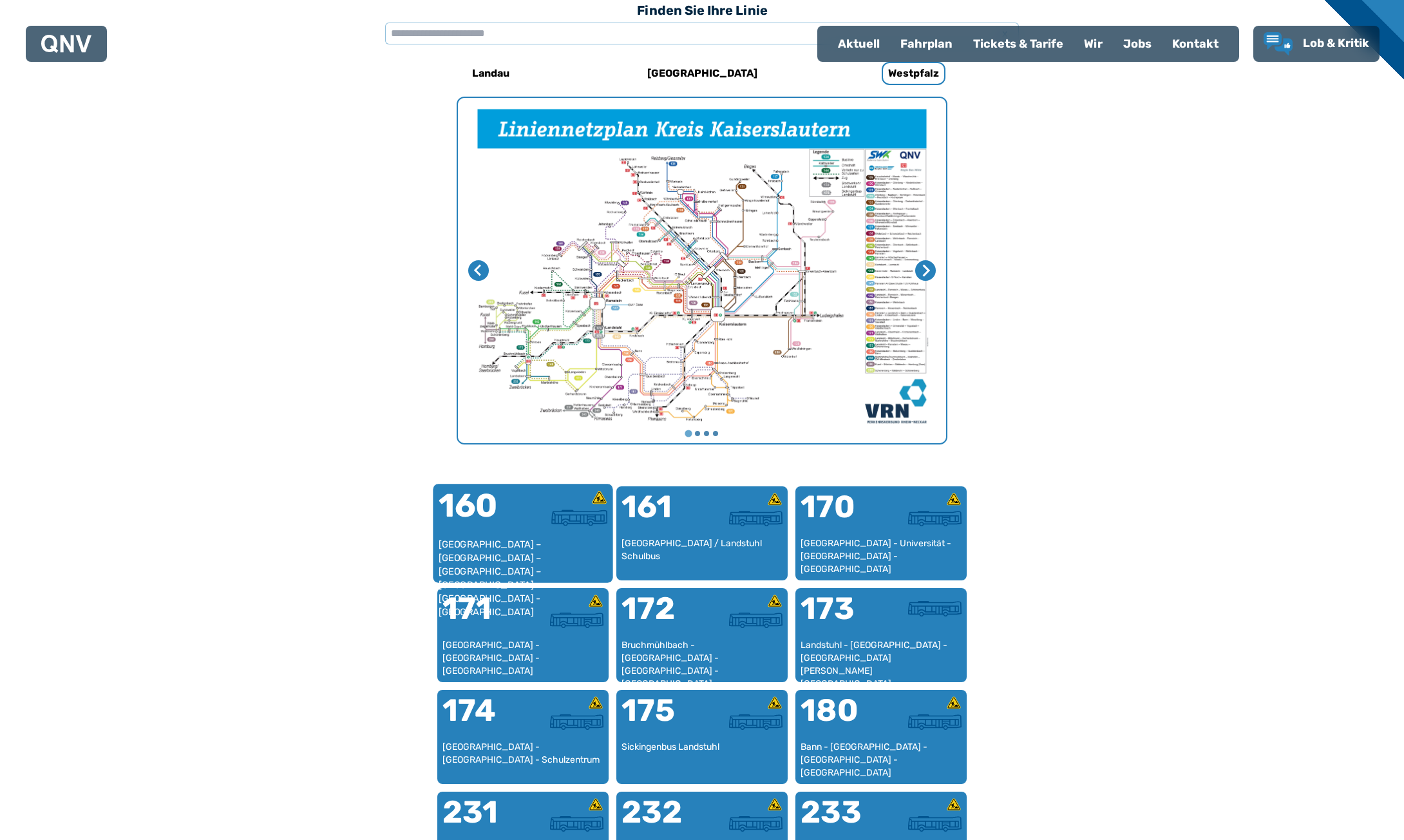
click at [524, 517] on div at bounding box center [565, 517] width 85 height 16
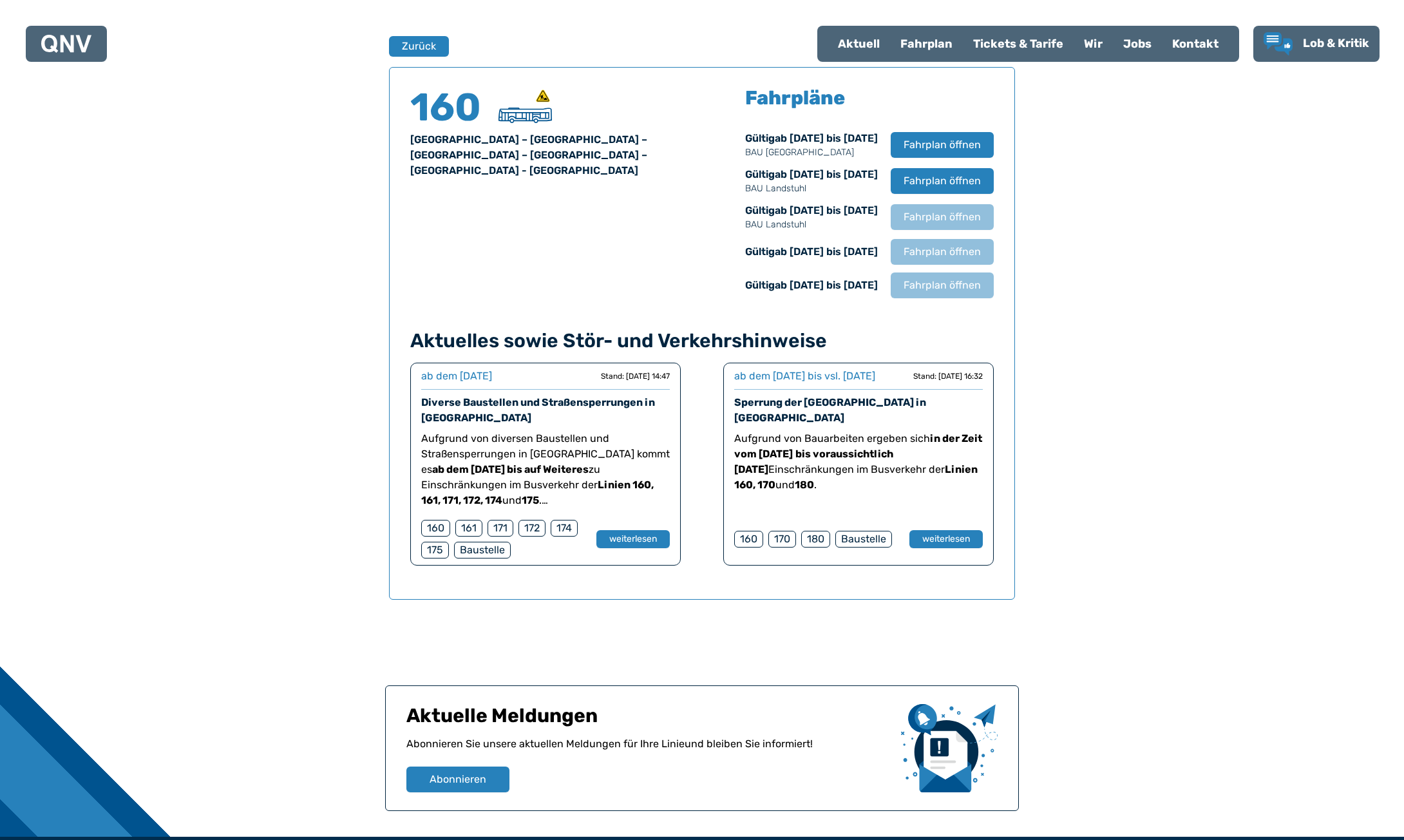
scroll to position [849, 0]
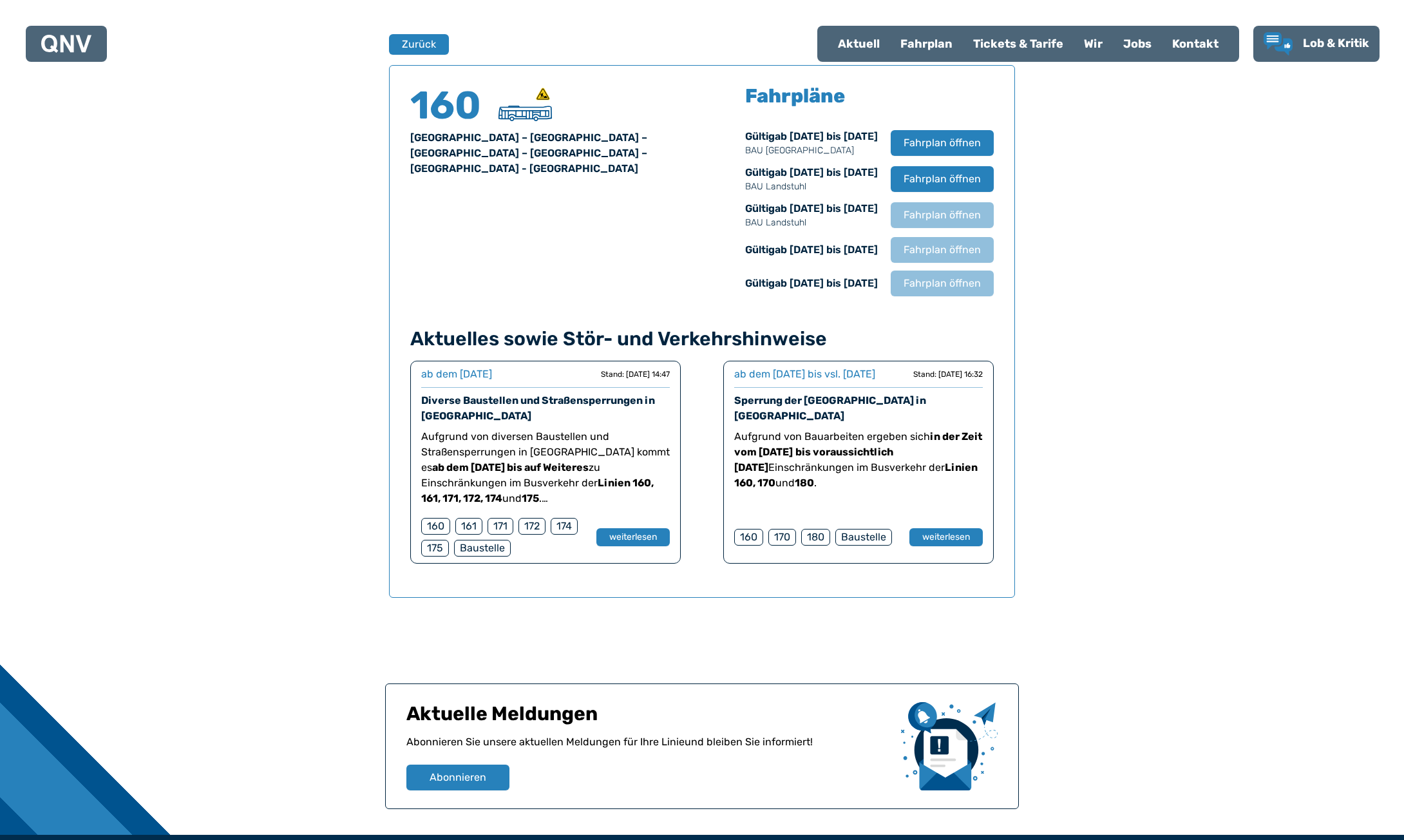
click at [1168, 340] on div "Finden Sie Ihre Linie x [GEOGRAPHIC_DATA] [GEOGRAPHIC_DATA] [GEOGRAPHIC_DATA] 1…" at bounding box center [702, 176] width 1404 height 1316
click at [394, 36] on button "Zurück" at bounding box center [419, 44] width 61 height 21
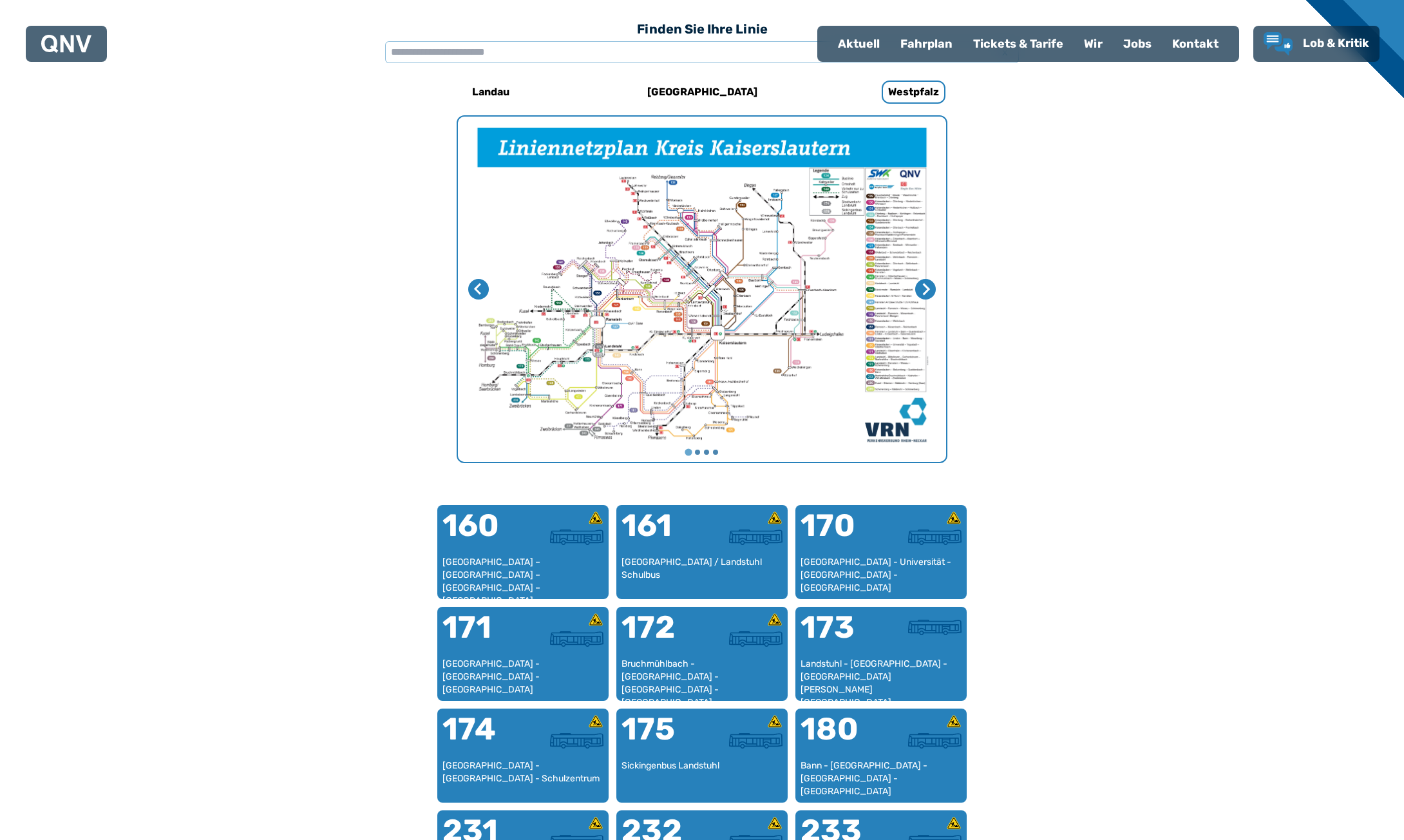
scroll to position [397, 0]
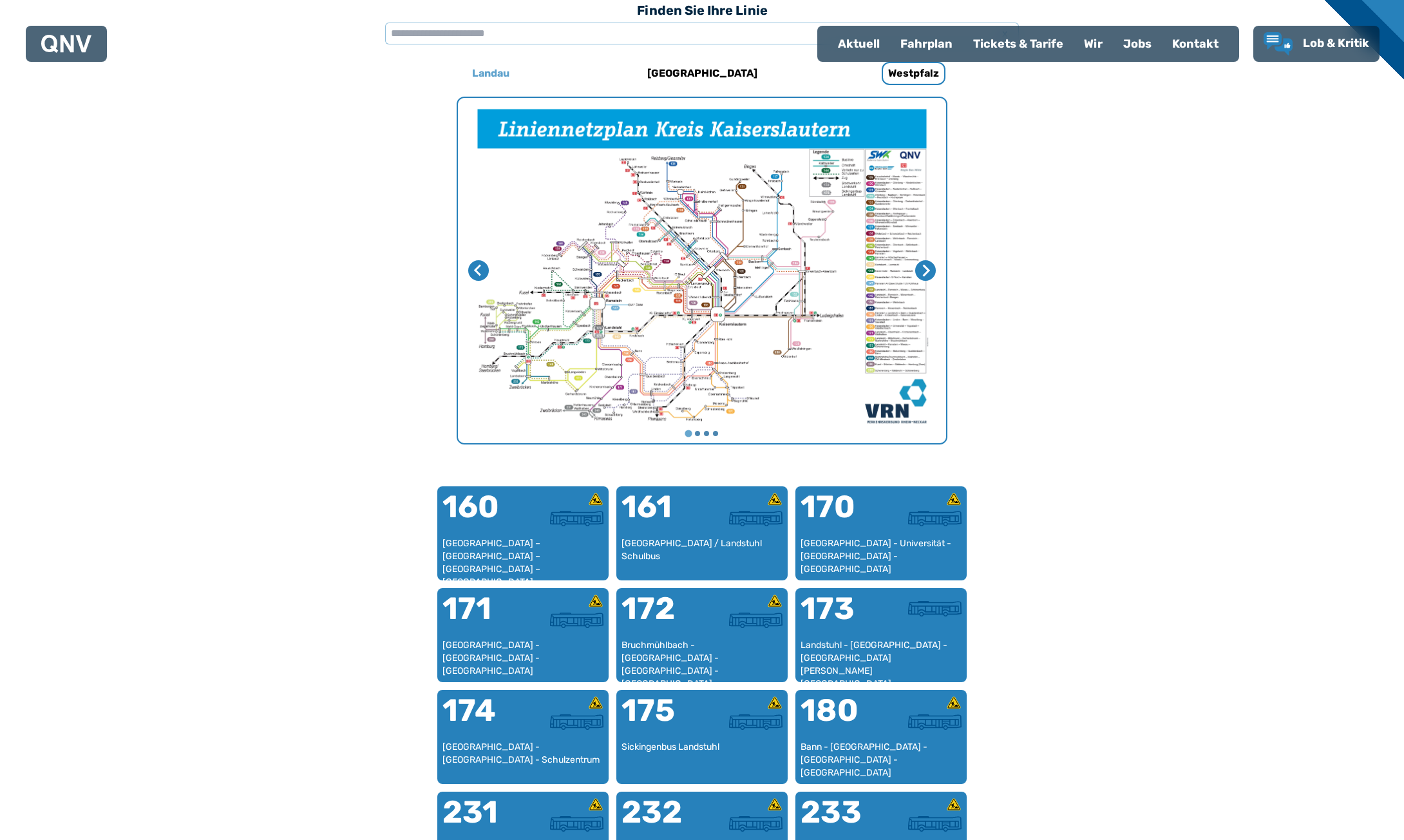
click at [487, 75] on h6 "Landau" at bounding box center [490, 74] width 47 height 21
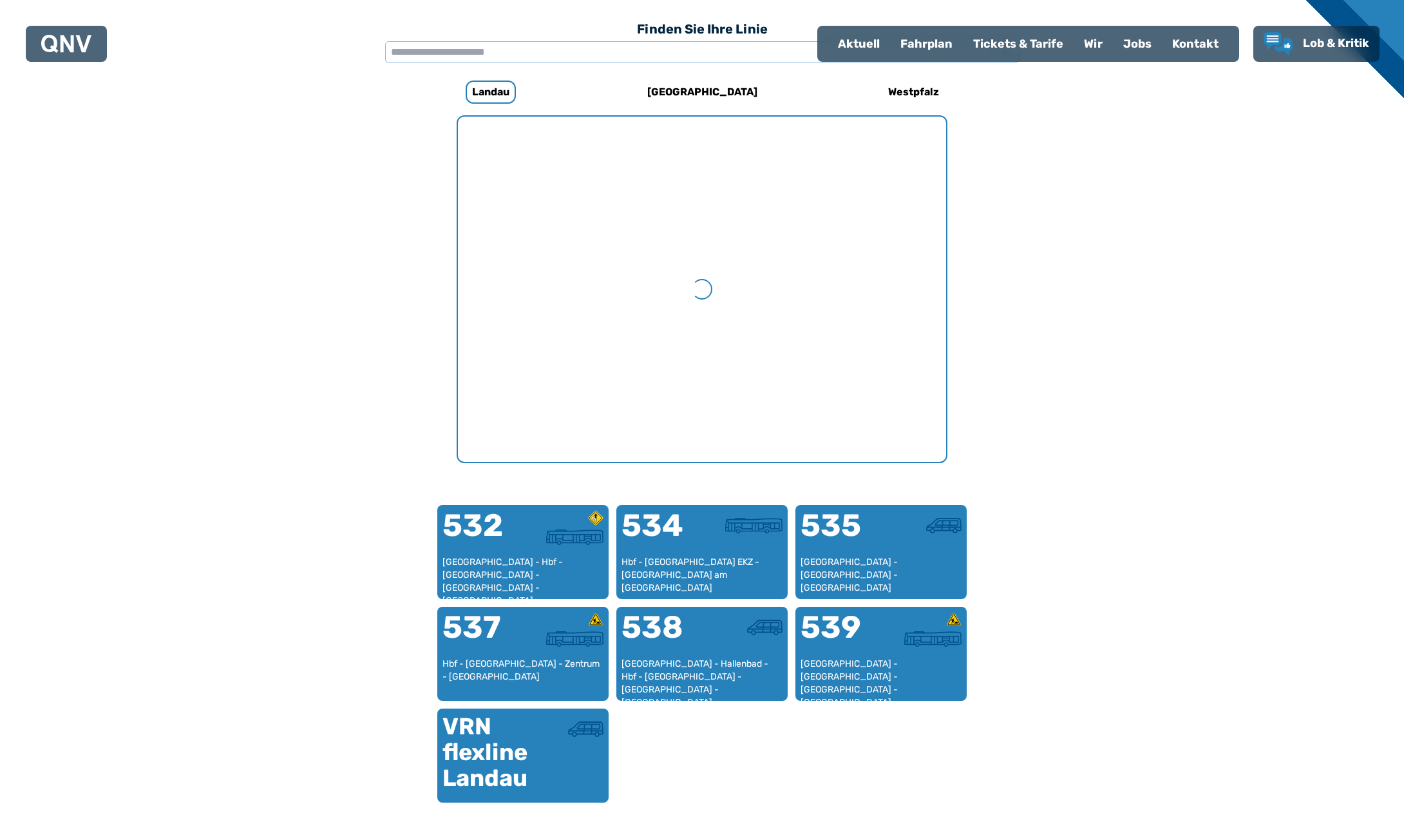
scroll to position [397, 0]
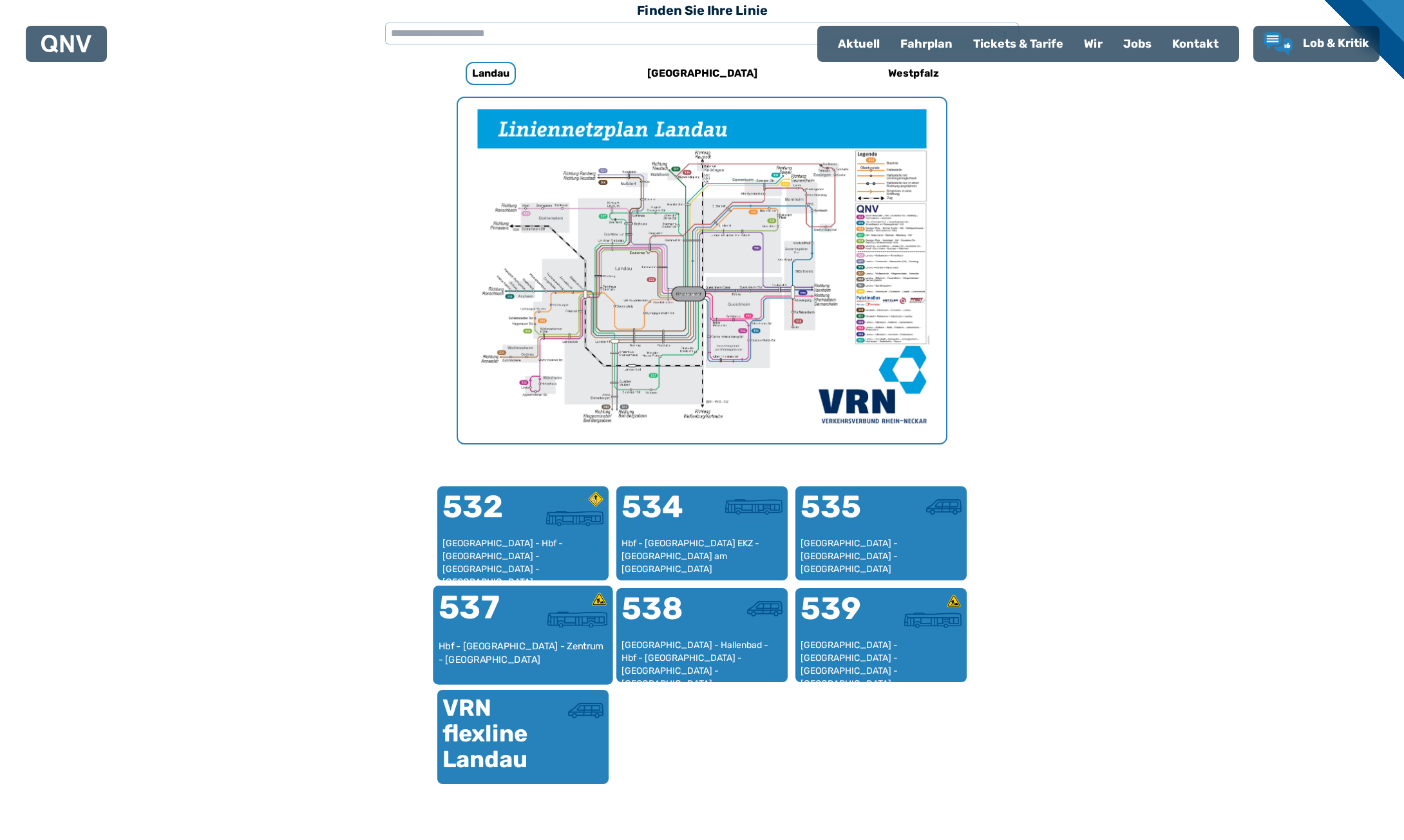
click at [522, 613] on div "537" at bounding box center [481, 615] width 85 height 48
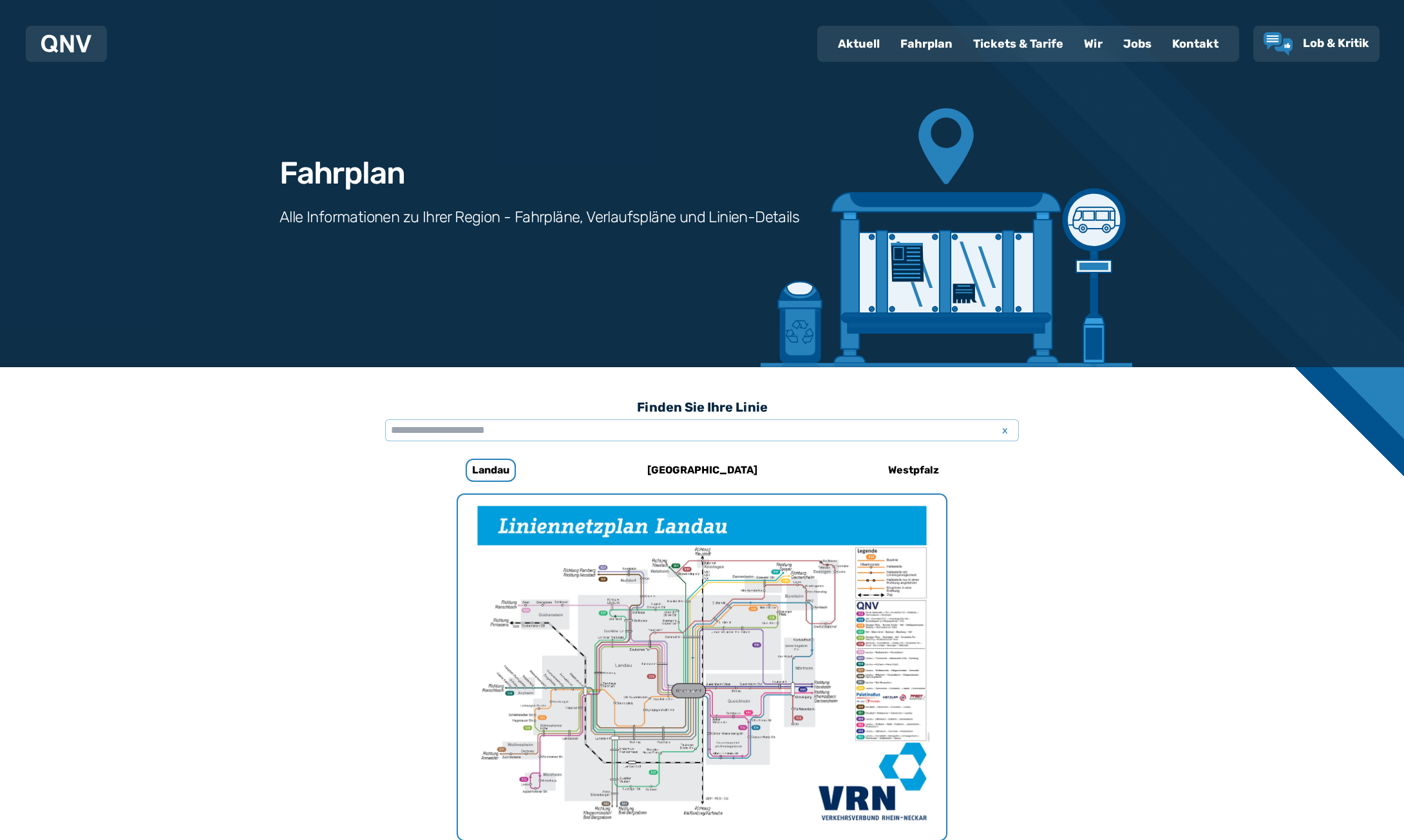
click at [853, 46] on div "Aktuell" at bounding box center [859, 43] width 63 height 34
select select "*"
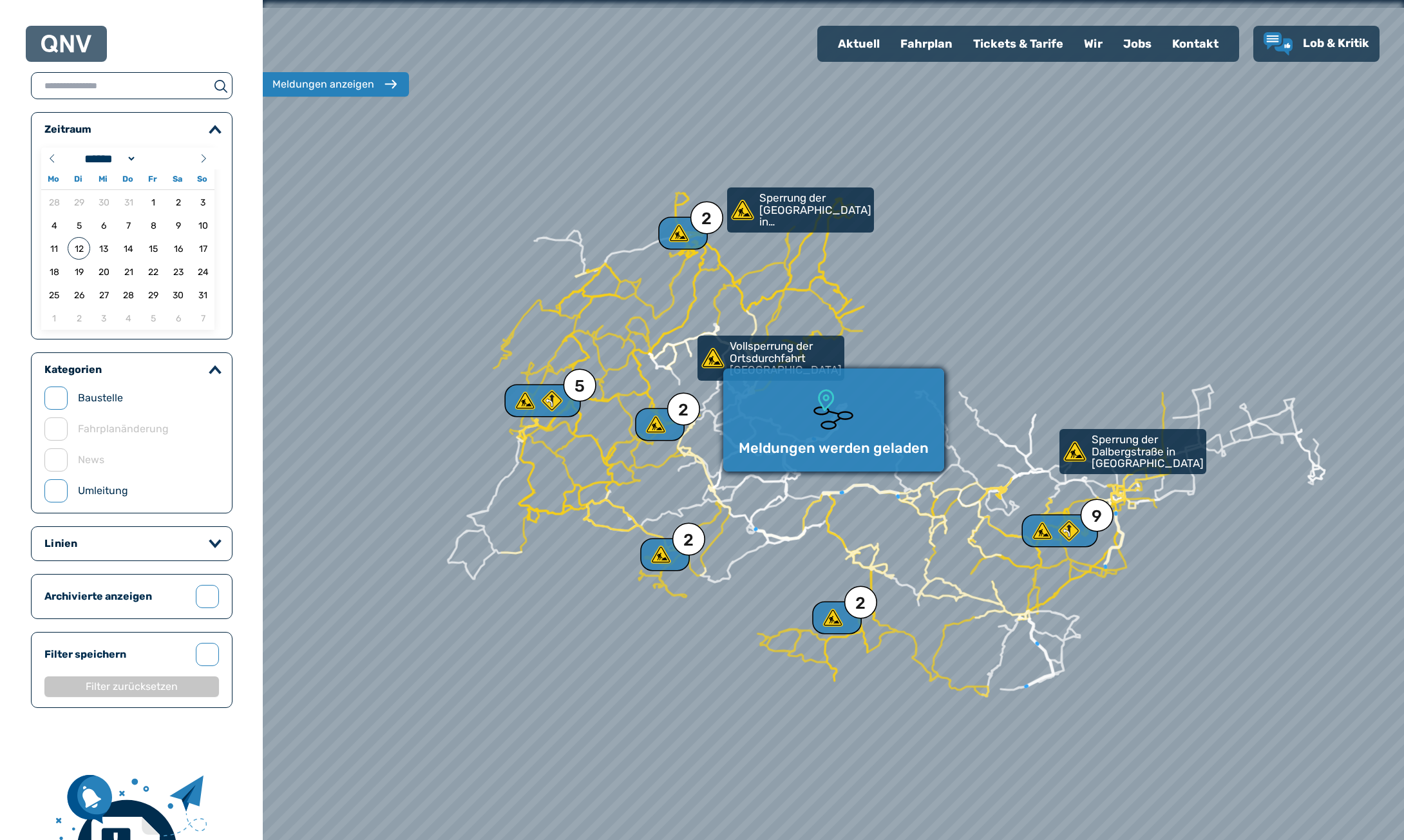
click at [918, 43] on div "Fahrplan" at bounding box center [927, 43] width 73 height 34
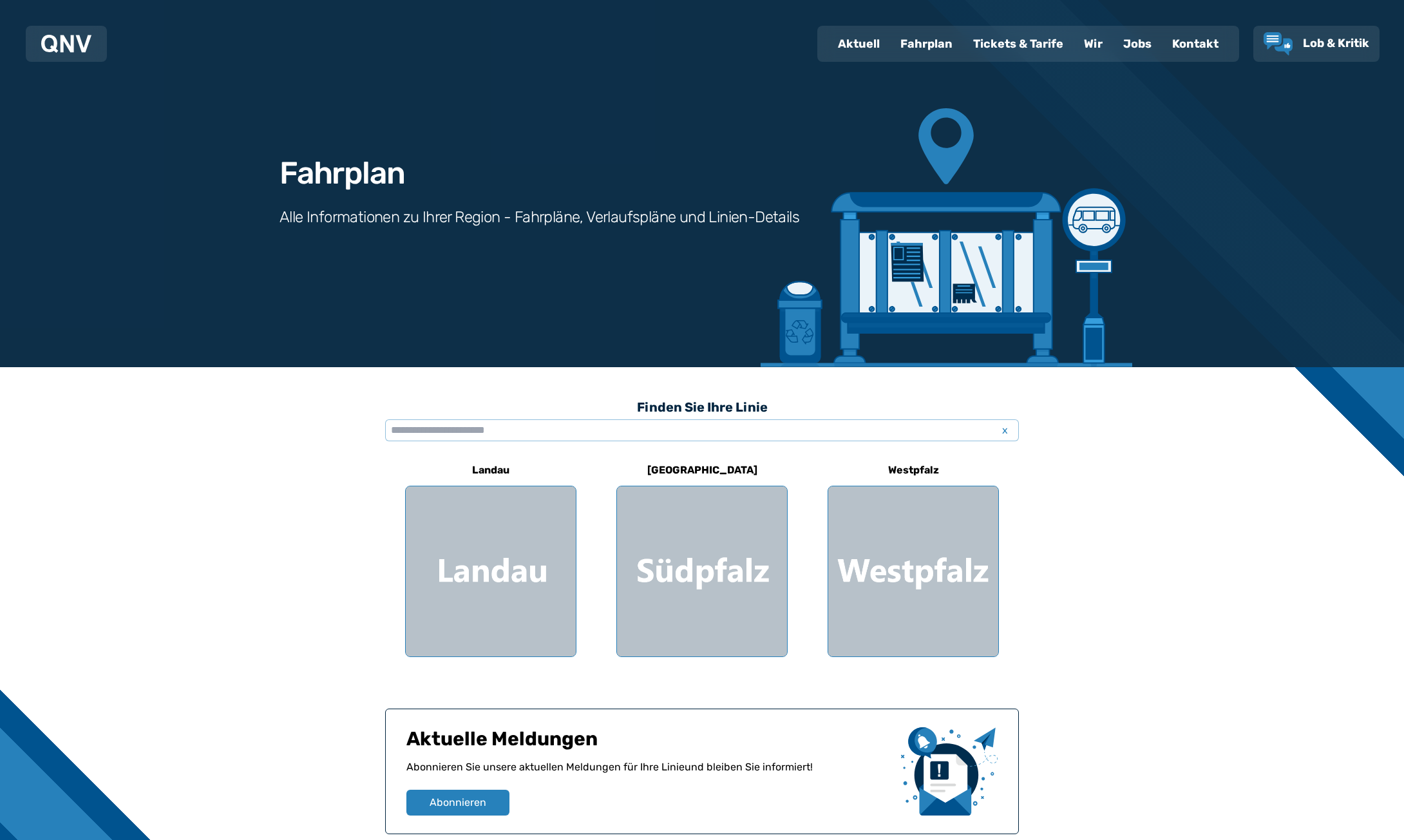
click at [928, 43] on div "Fahrplan" at bounding box center [927, 43] width 73 height 34
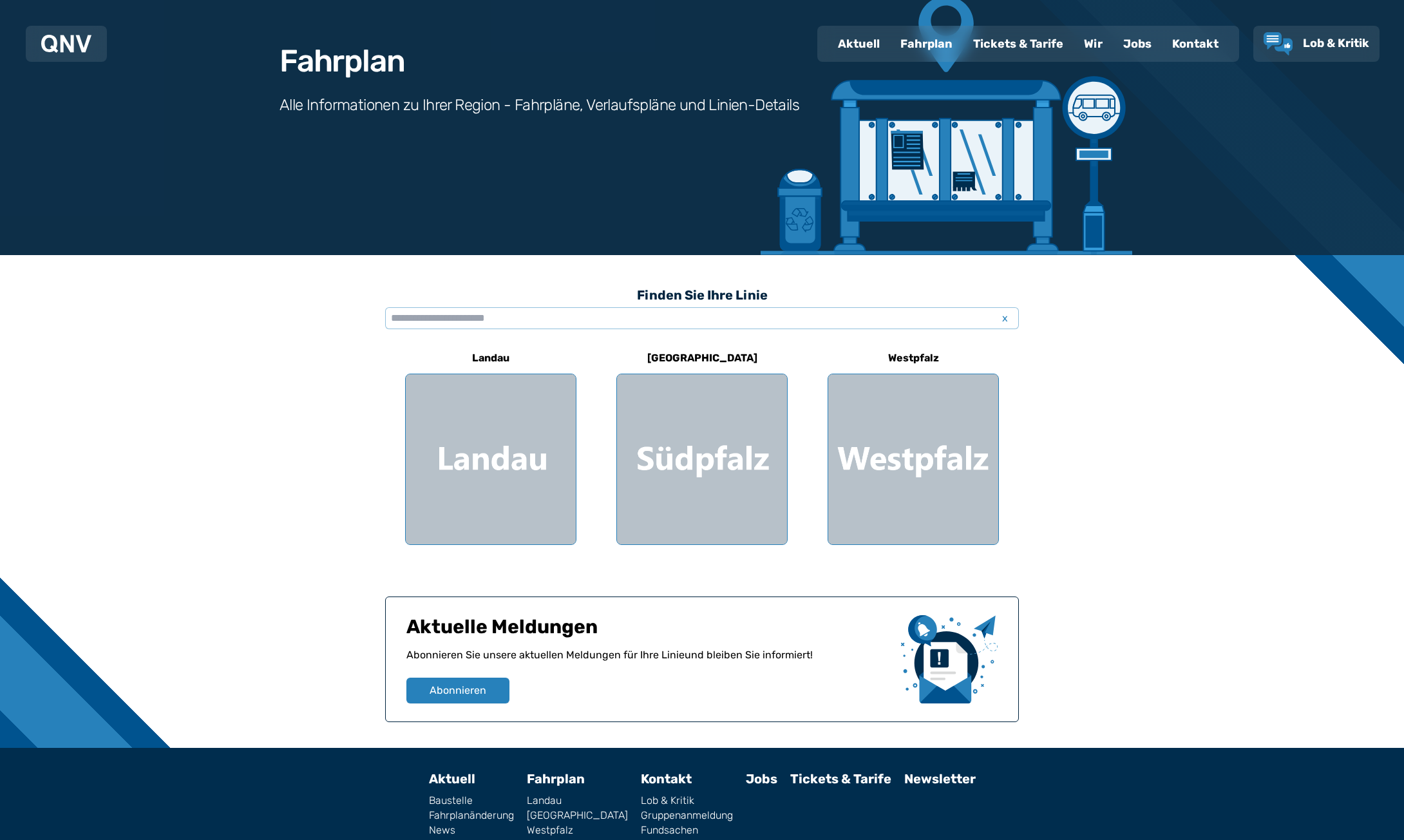
scroll to position [182, 0]
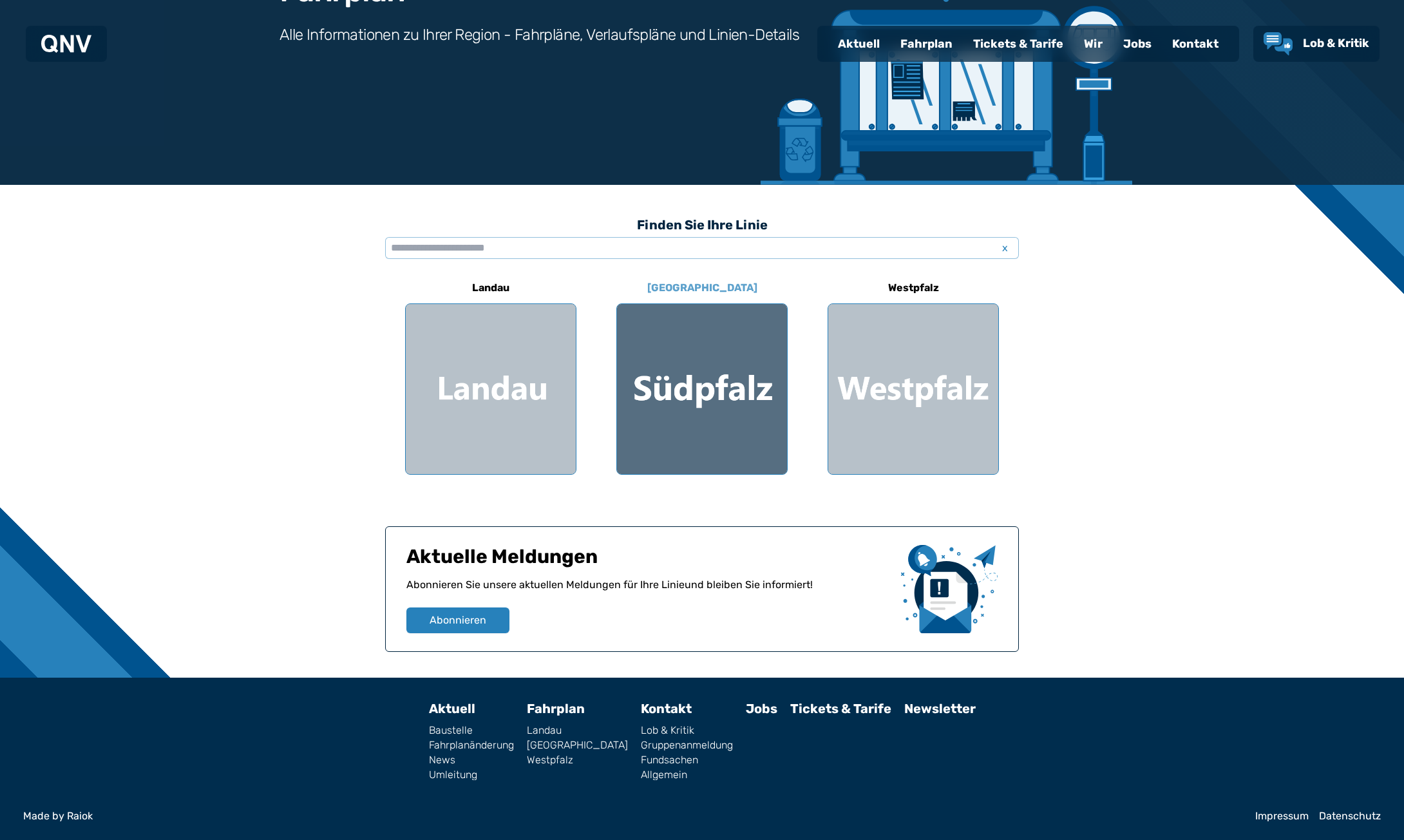
click at [692, 393] on div at bounding box center [702, 388] width 170 height 170
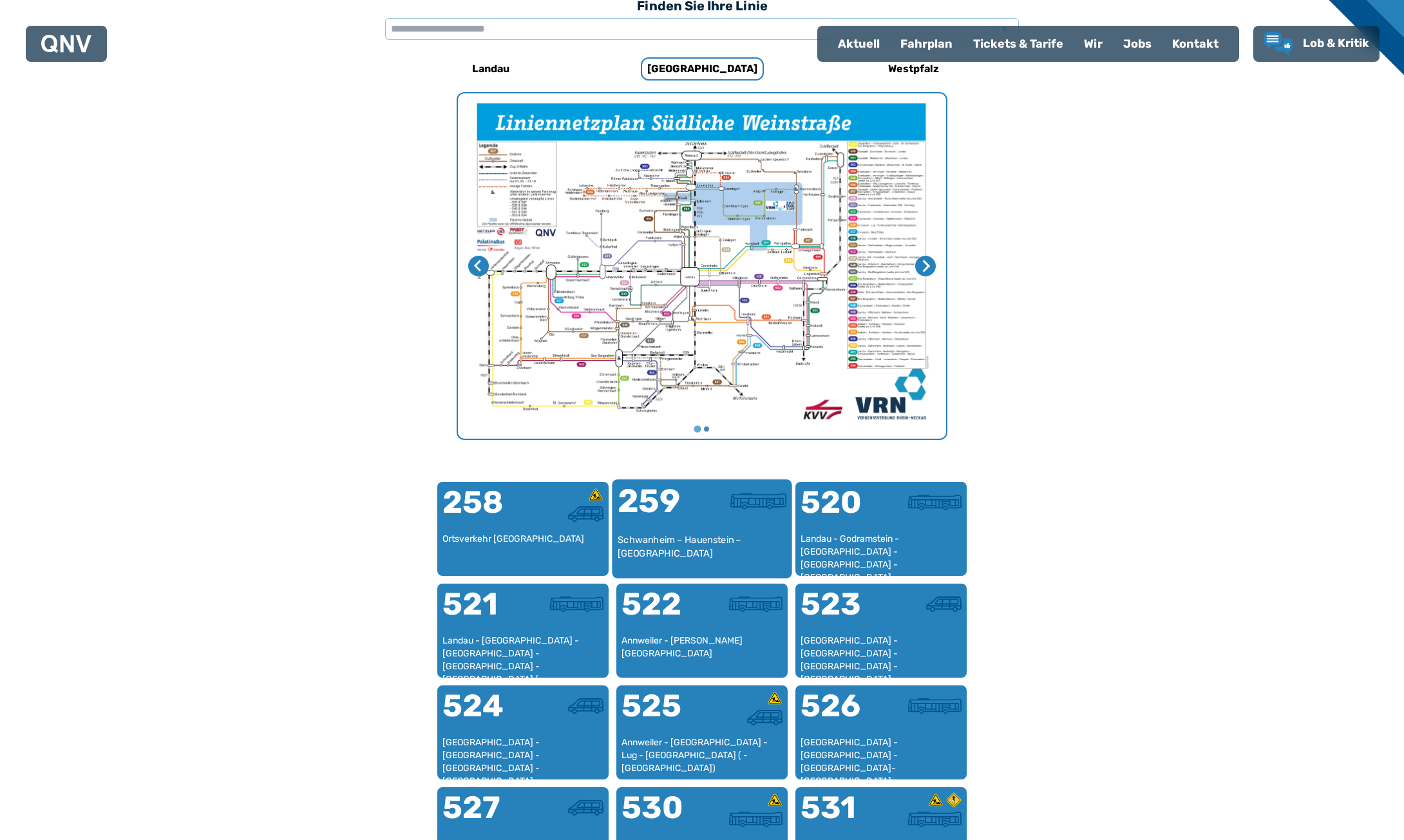
scroll to position [397, 0]
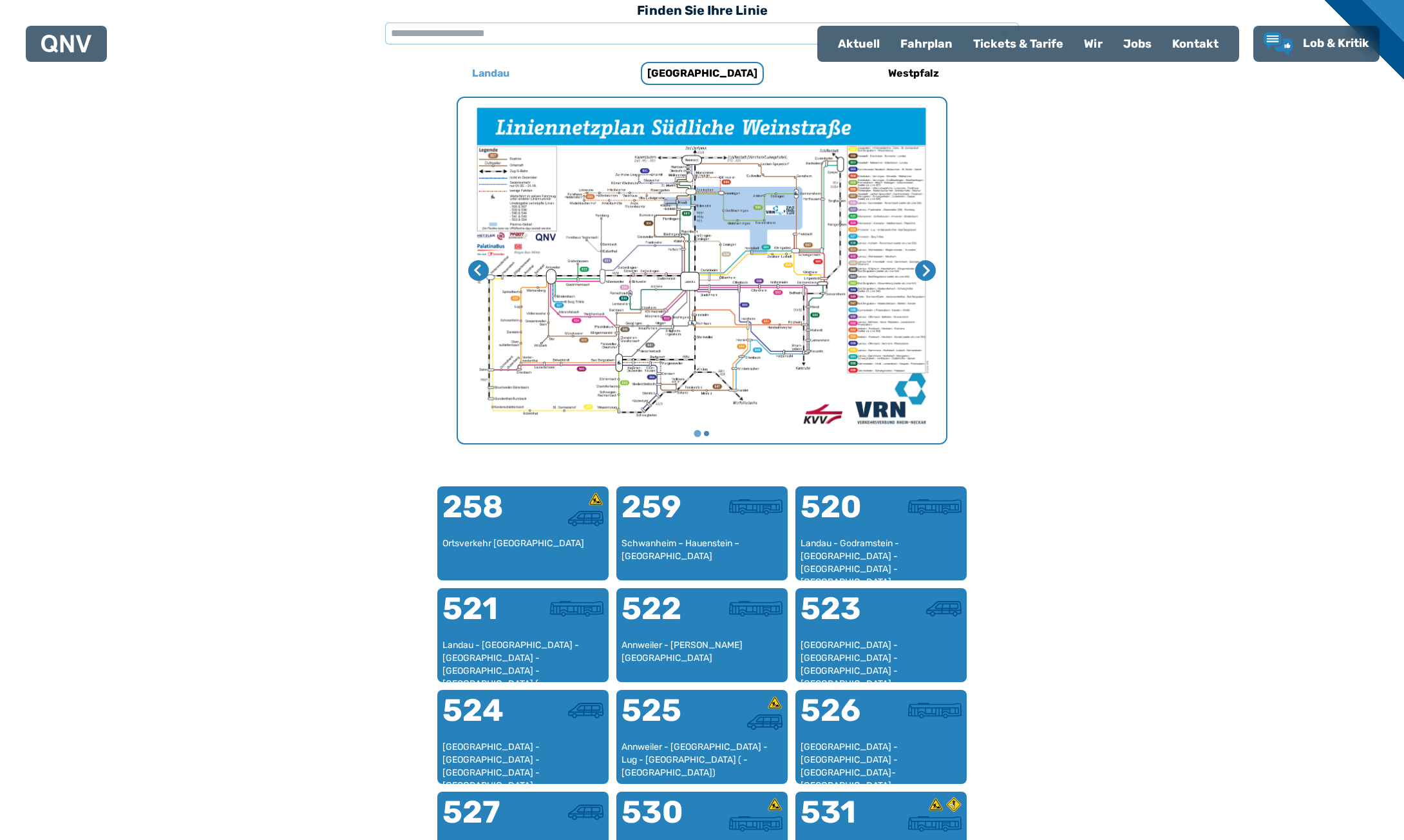
click at [482, 71] on h6 "Landau" at bounding box center [490, 74] width 47 height 21
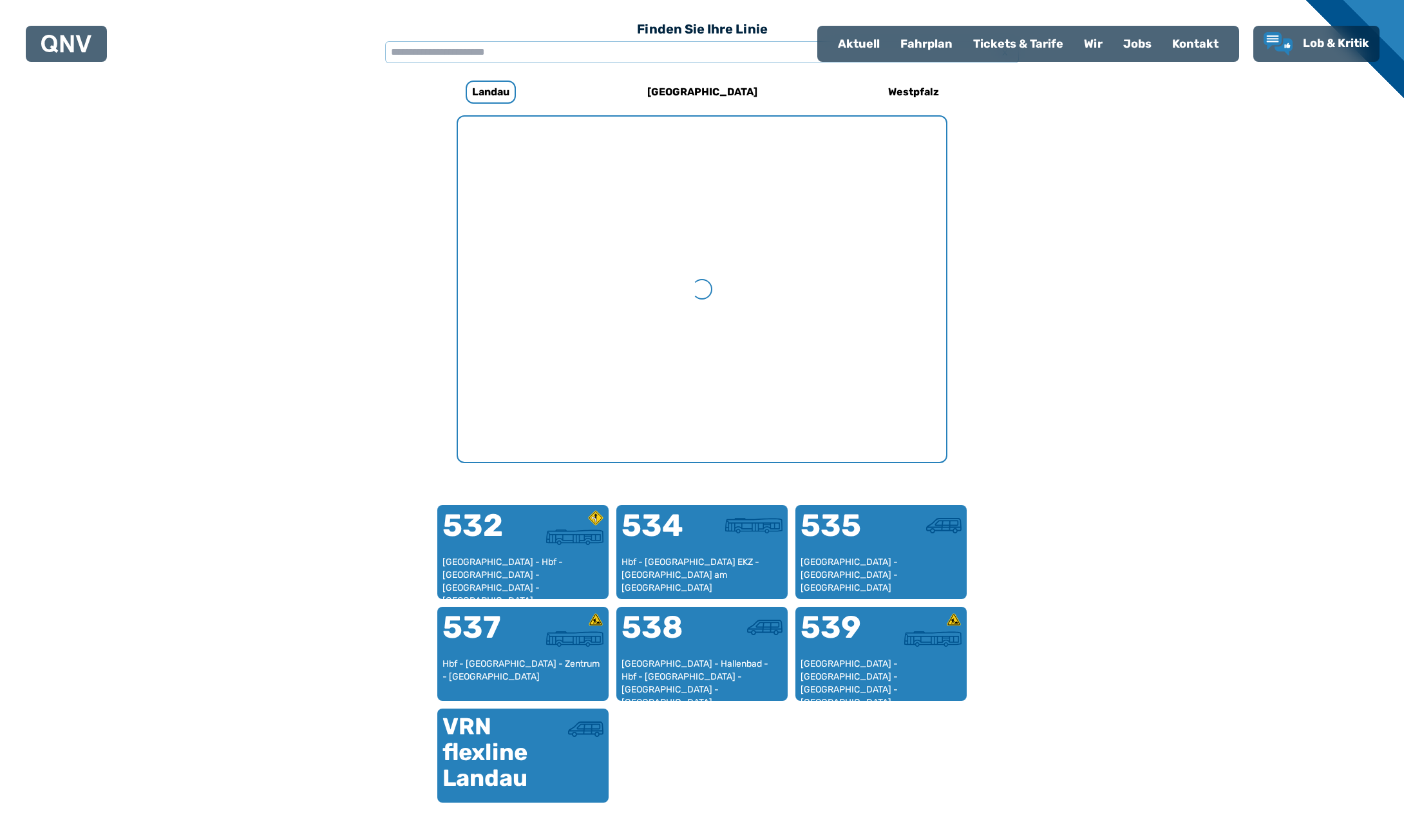
scroll to position [397, 0]
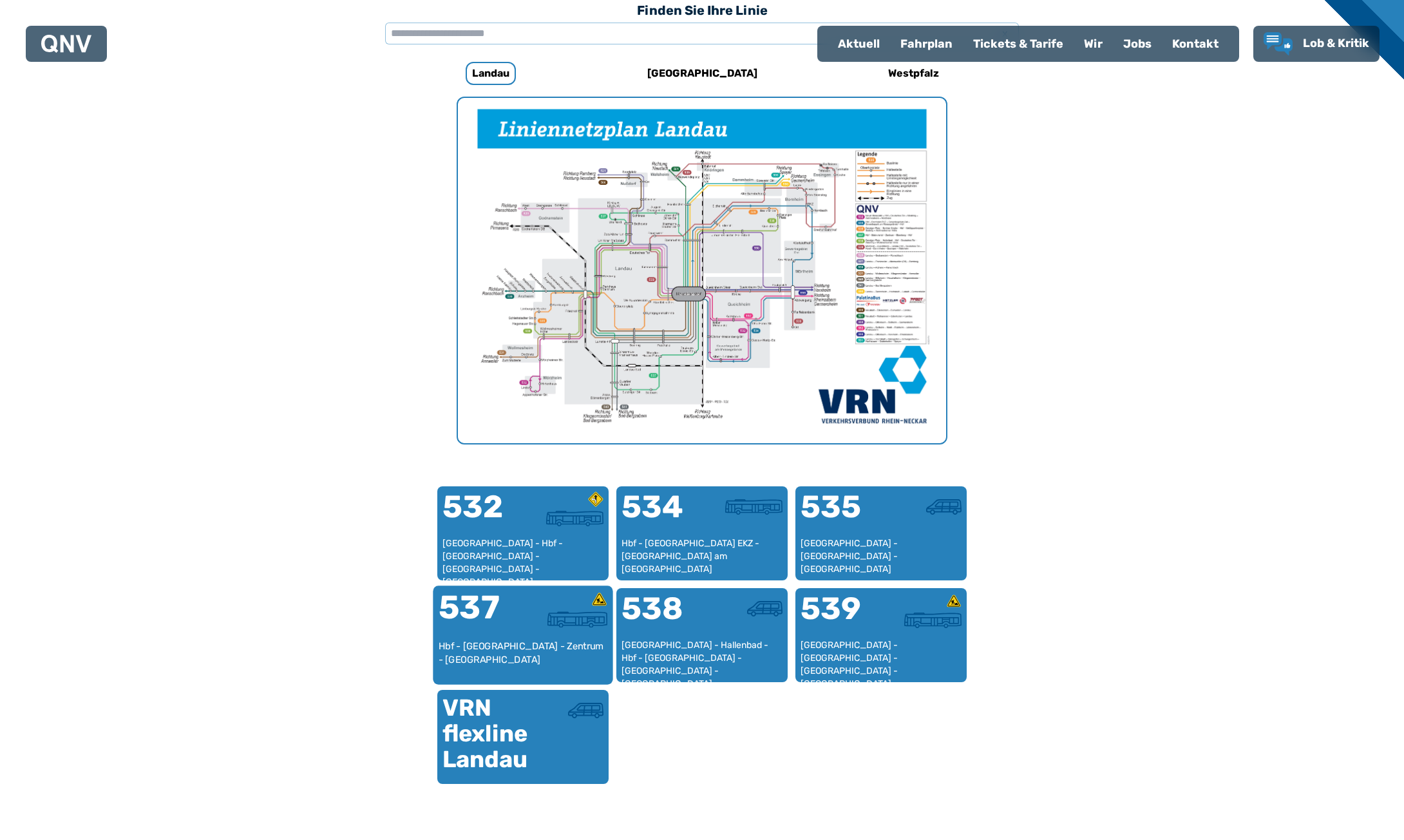
click at [522, 630] on div "537" at bounding box center [481, 615] width 85 height 48
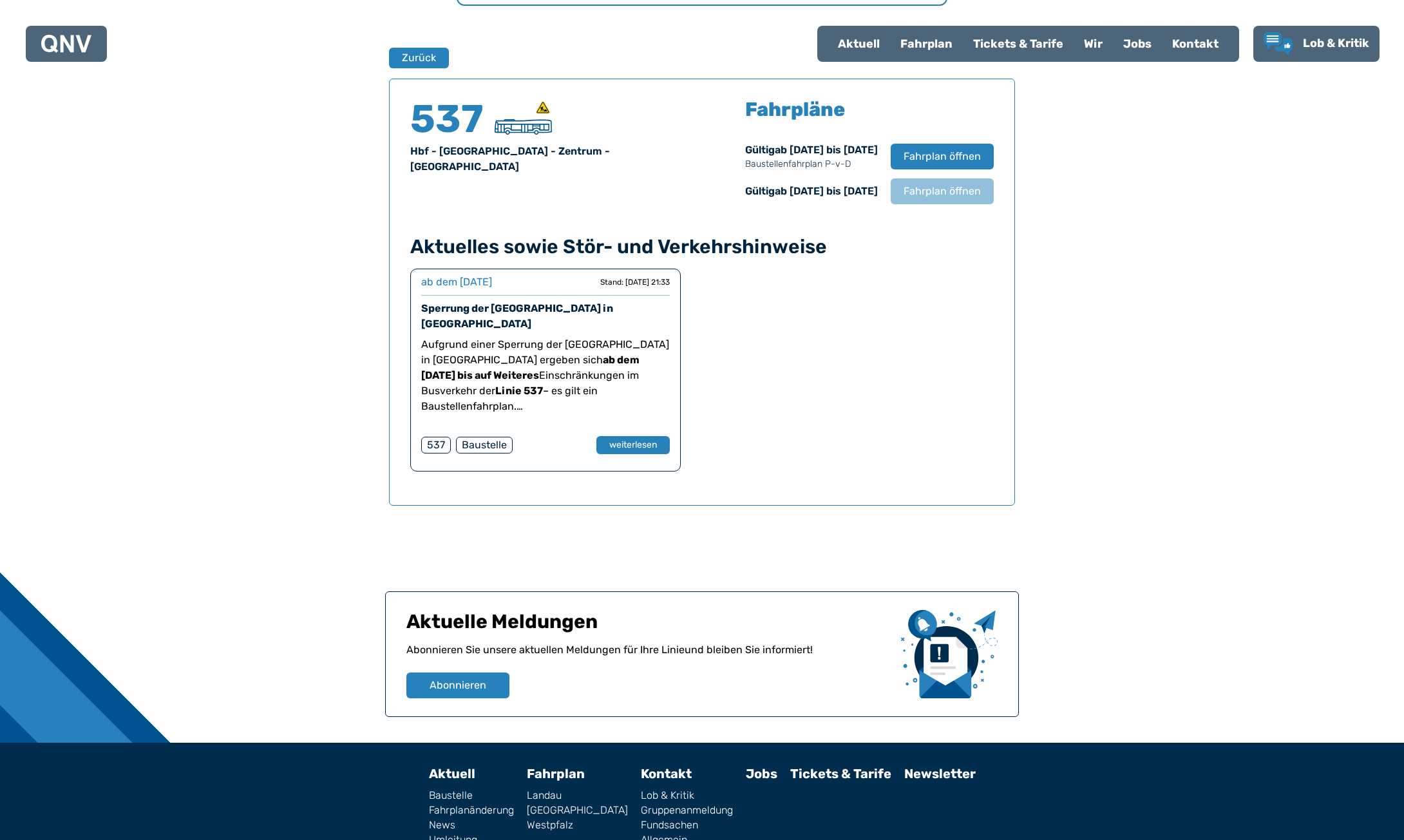
scroll to position [849, 0]
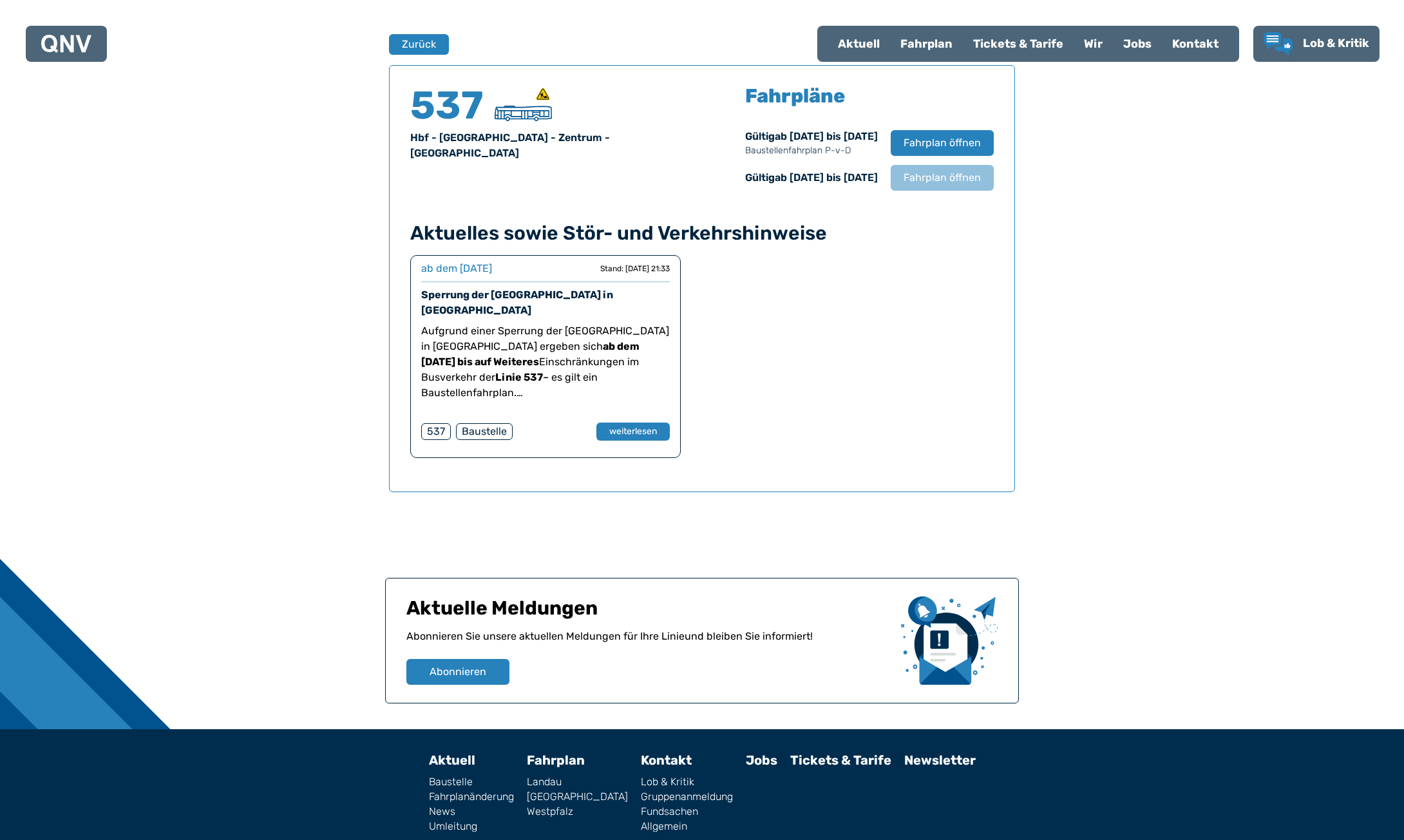
scroll to position [397, 0]
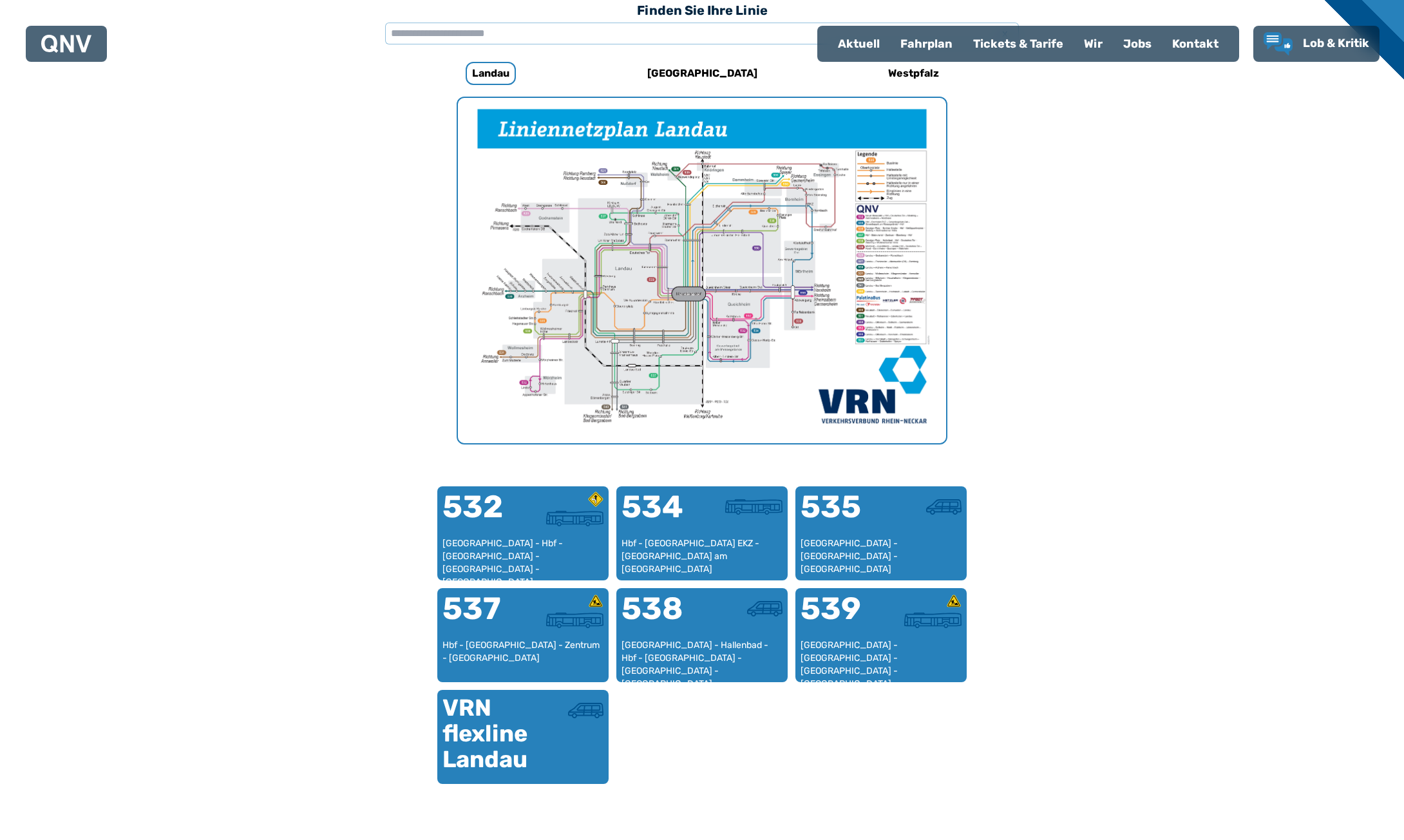
drag, startPoint x: 860, startPoint y: 39, endPoint x: 924, endPoint y: 43, distance: 64.1
click at [861, 38] on div "Aktuell" at bounding box center [859, 43] width 63 height 34
select select "*"
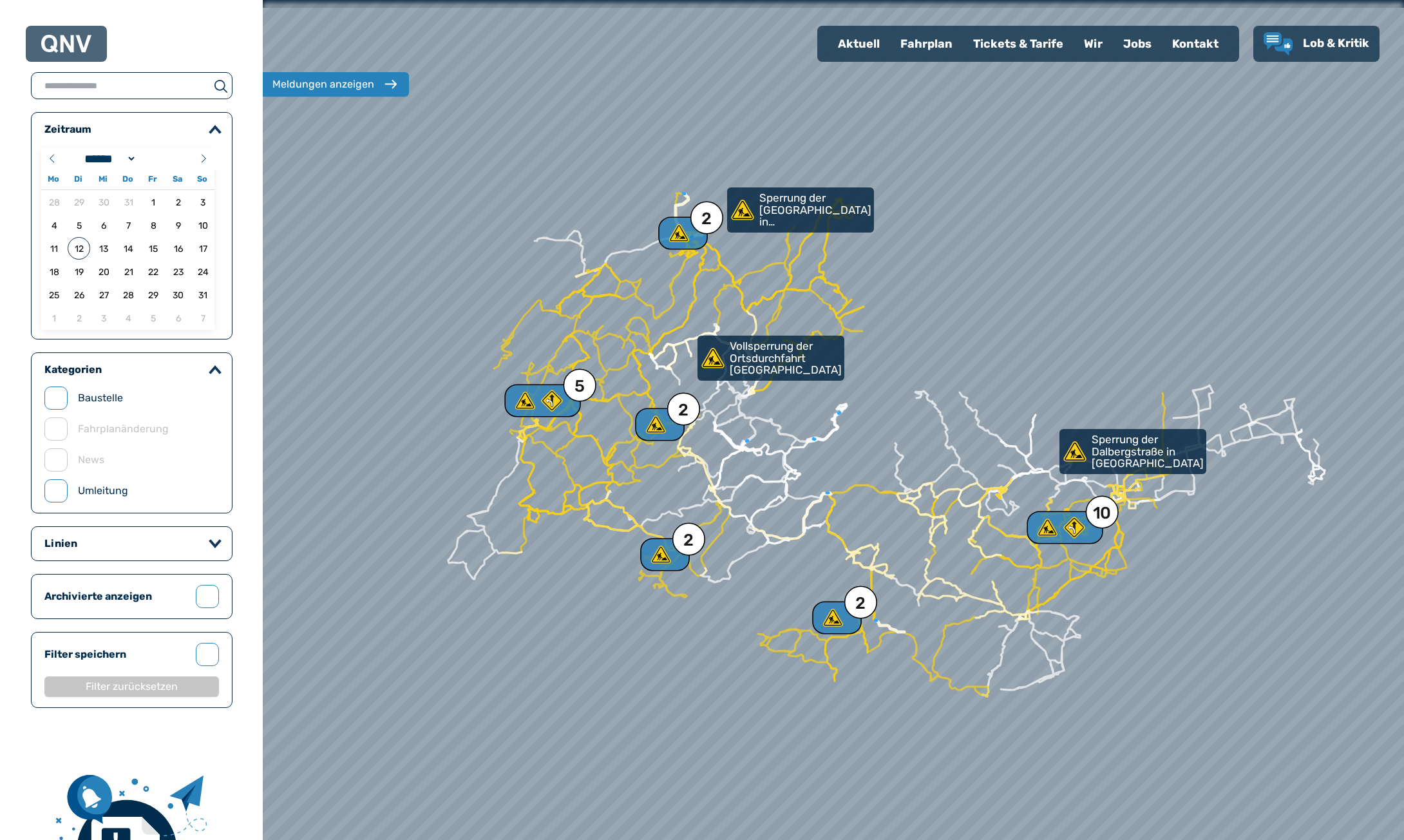
click at [923, 47] on div "Fahrplan" at bounding box center [927, 43] width 73 height 34
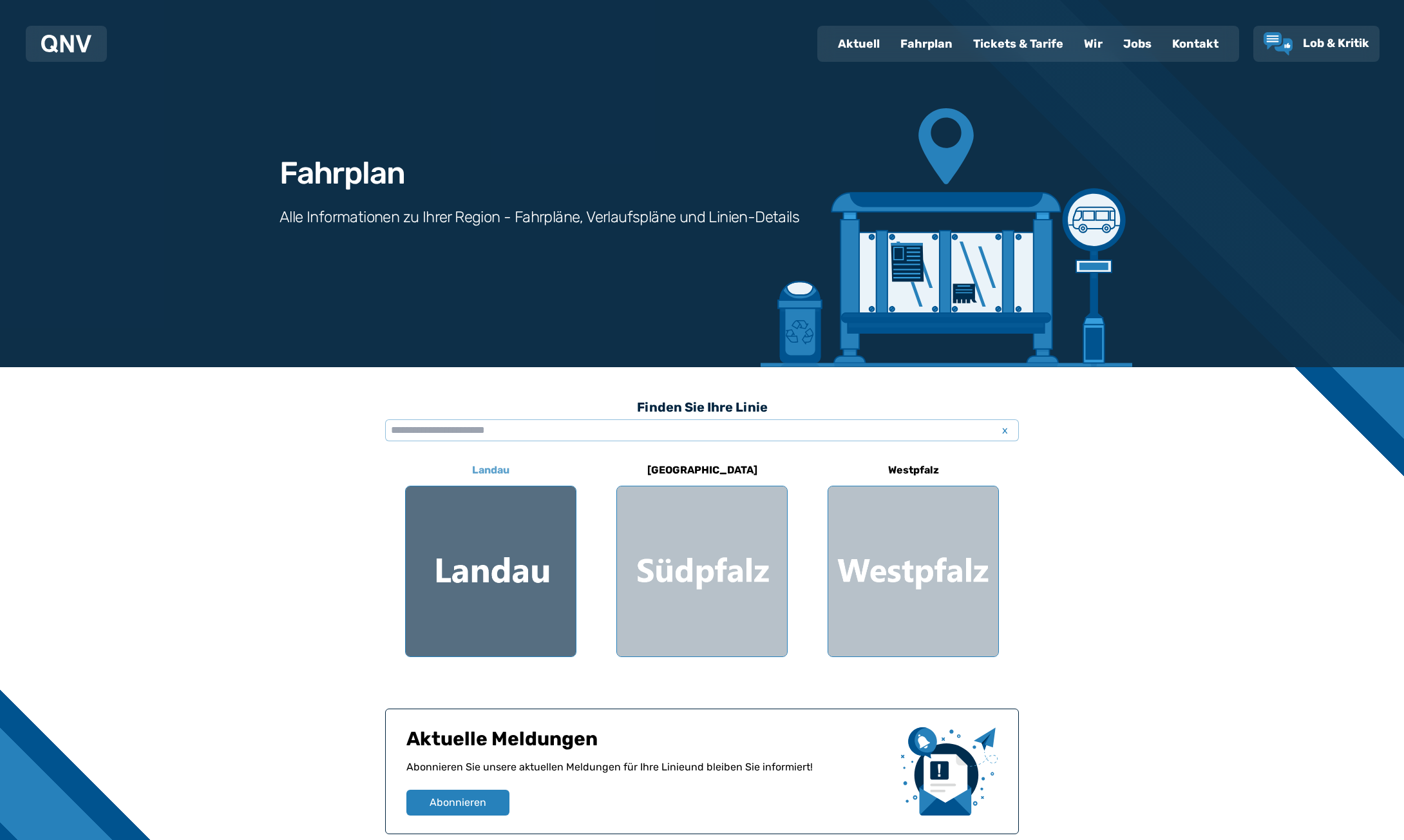
click at [521, 551] on div at bounding box center [490, 571] width 170 height 170
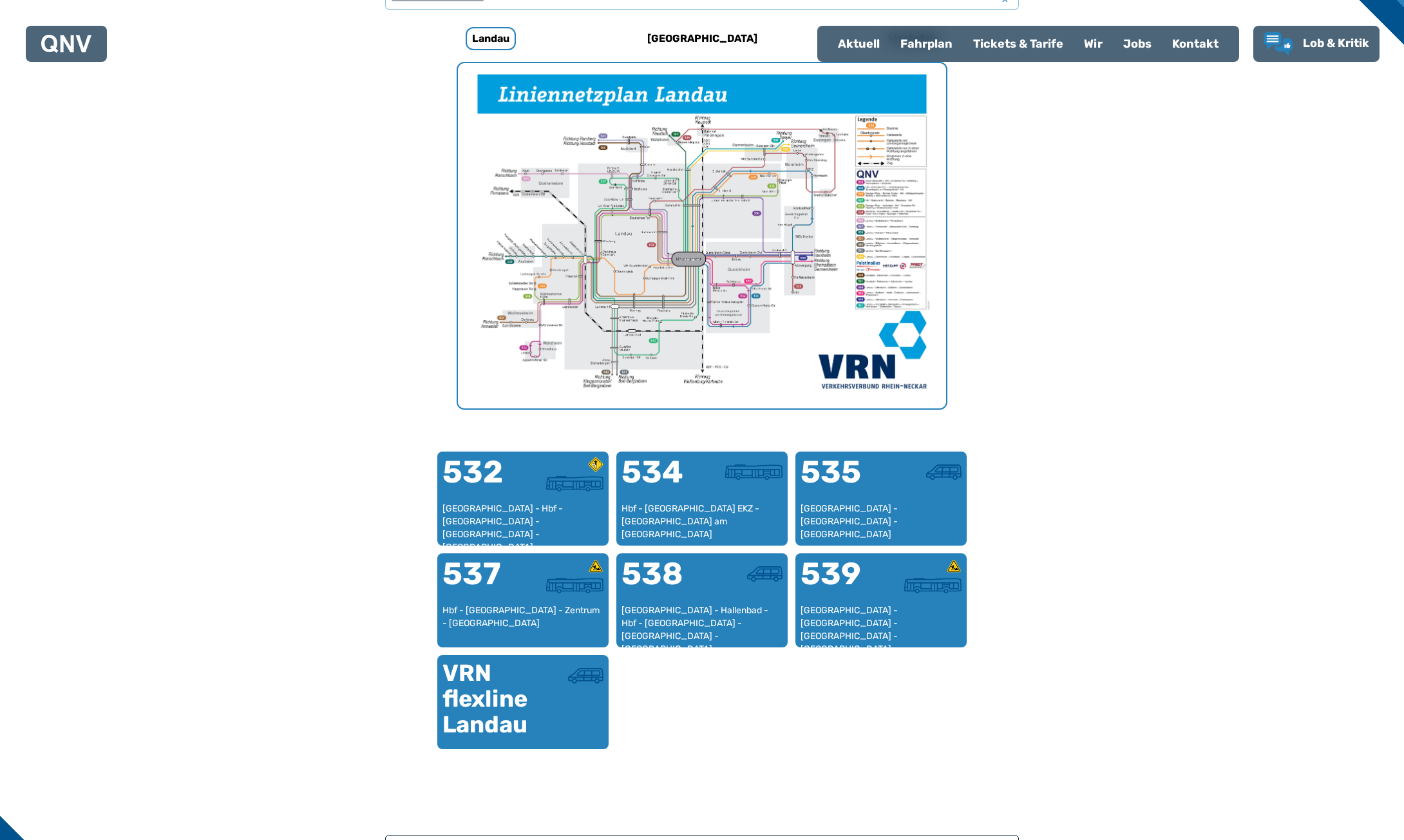
scroll to position [579, 0]
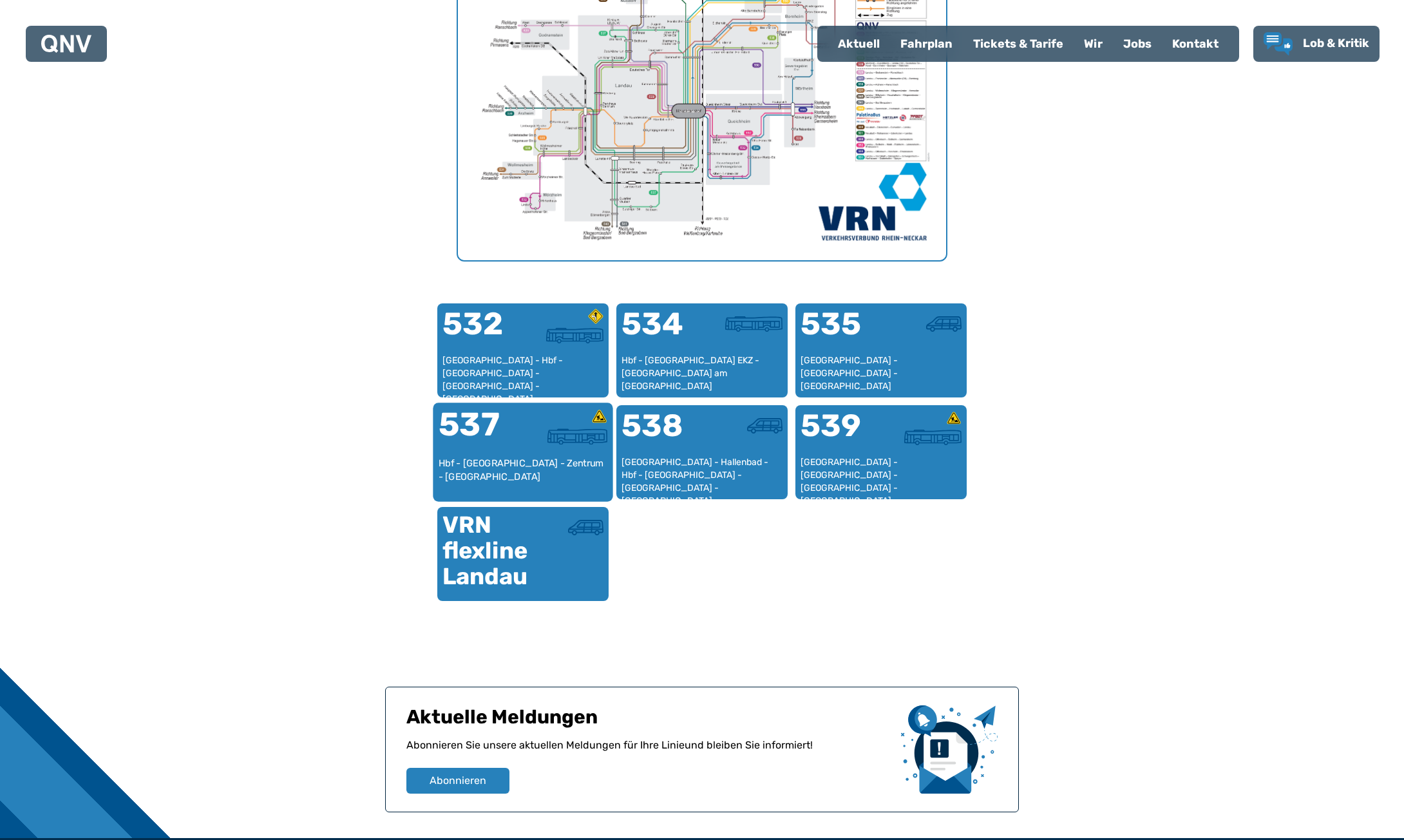
click at [528, 444] on div at bounding box center [565, 436] width 85 height 16
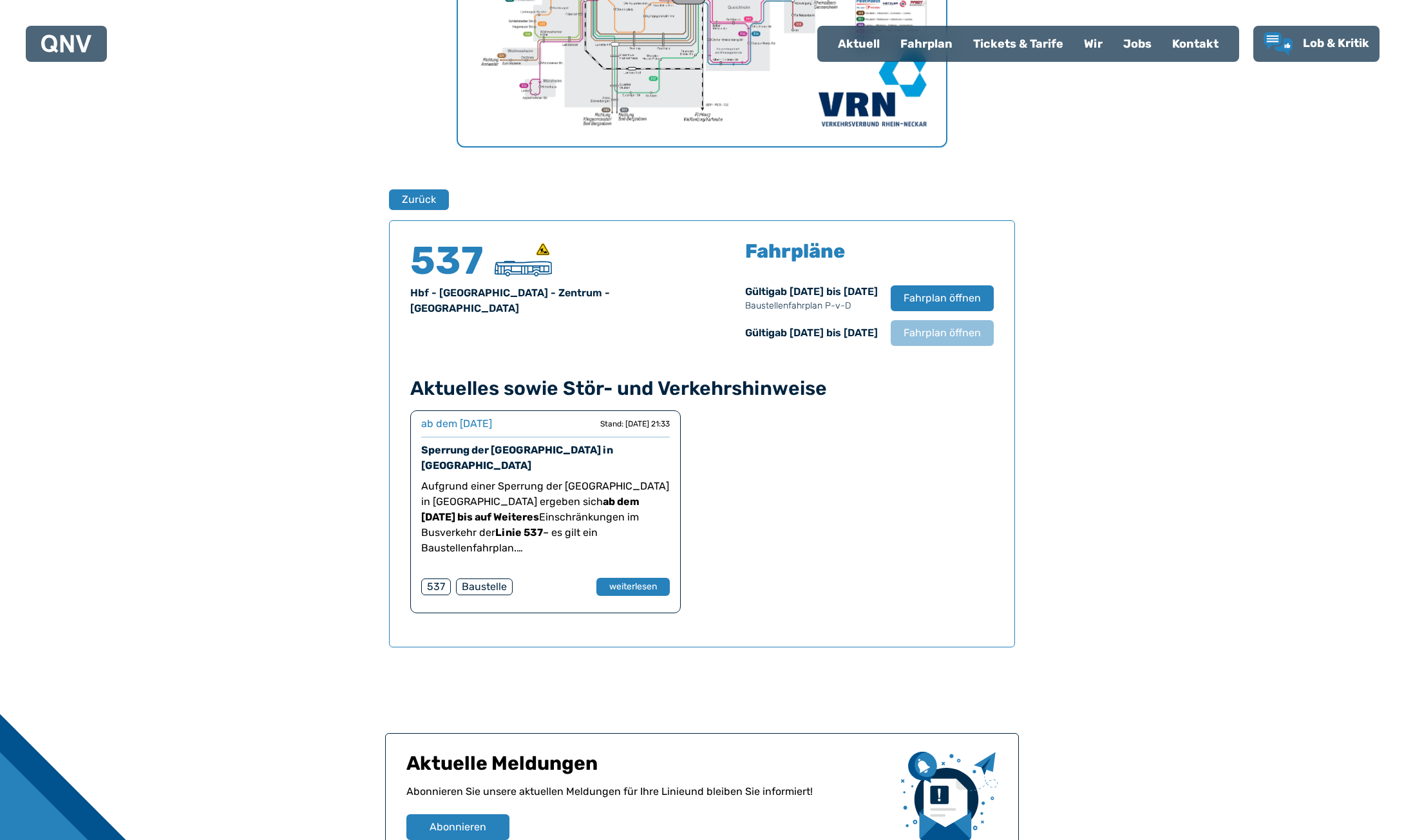
scroll to position [656, 0]
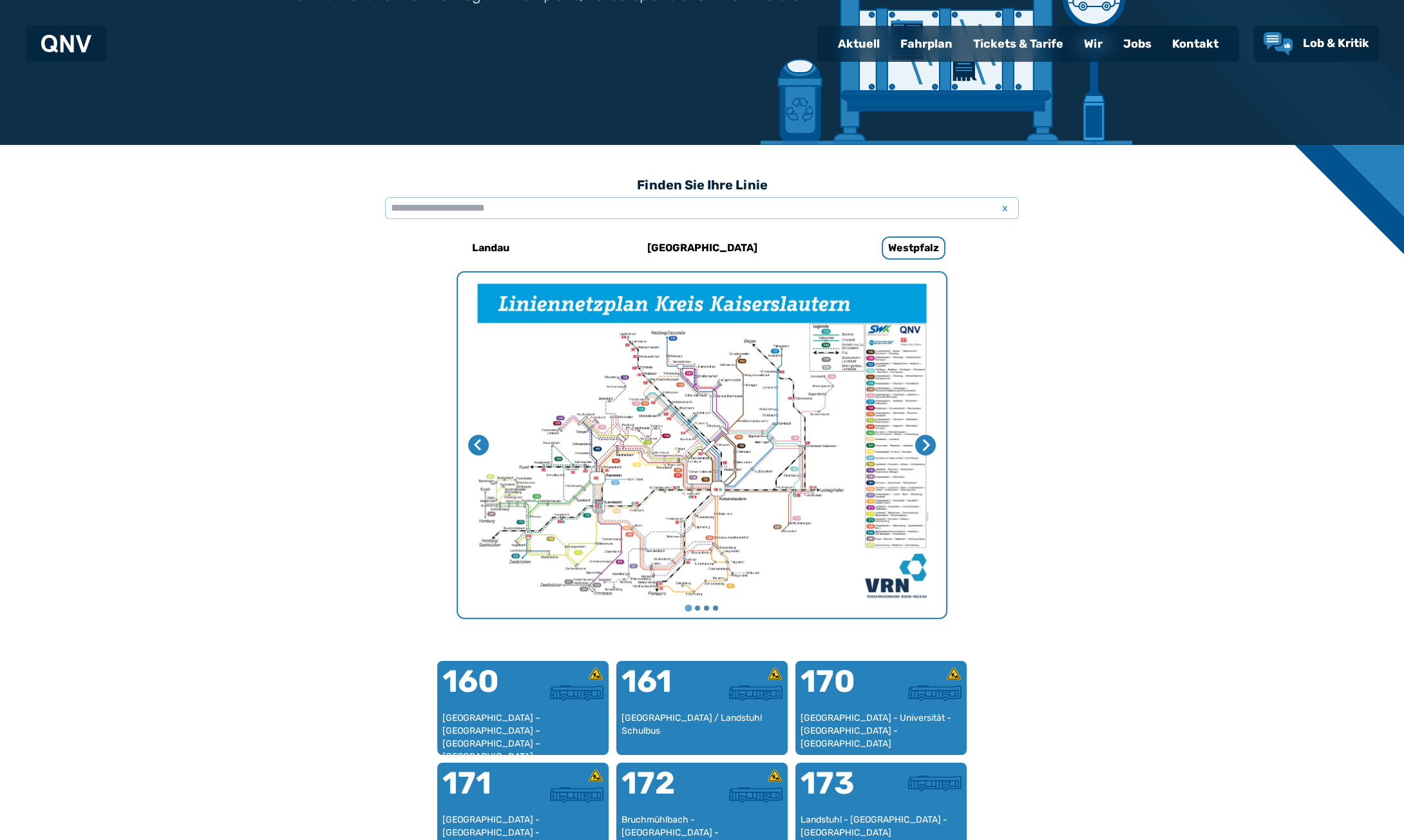
scroll to position [203, 0]
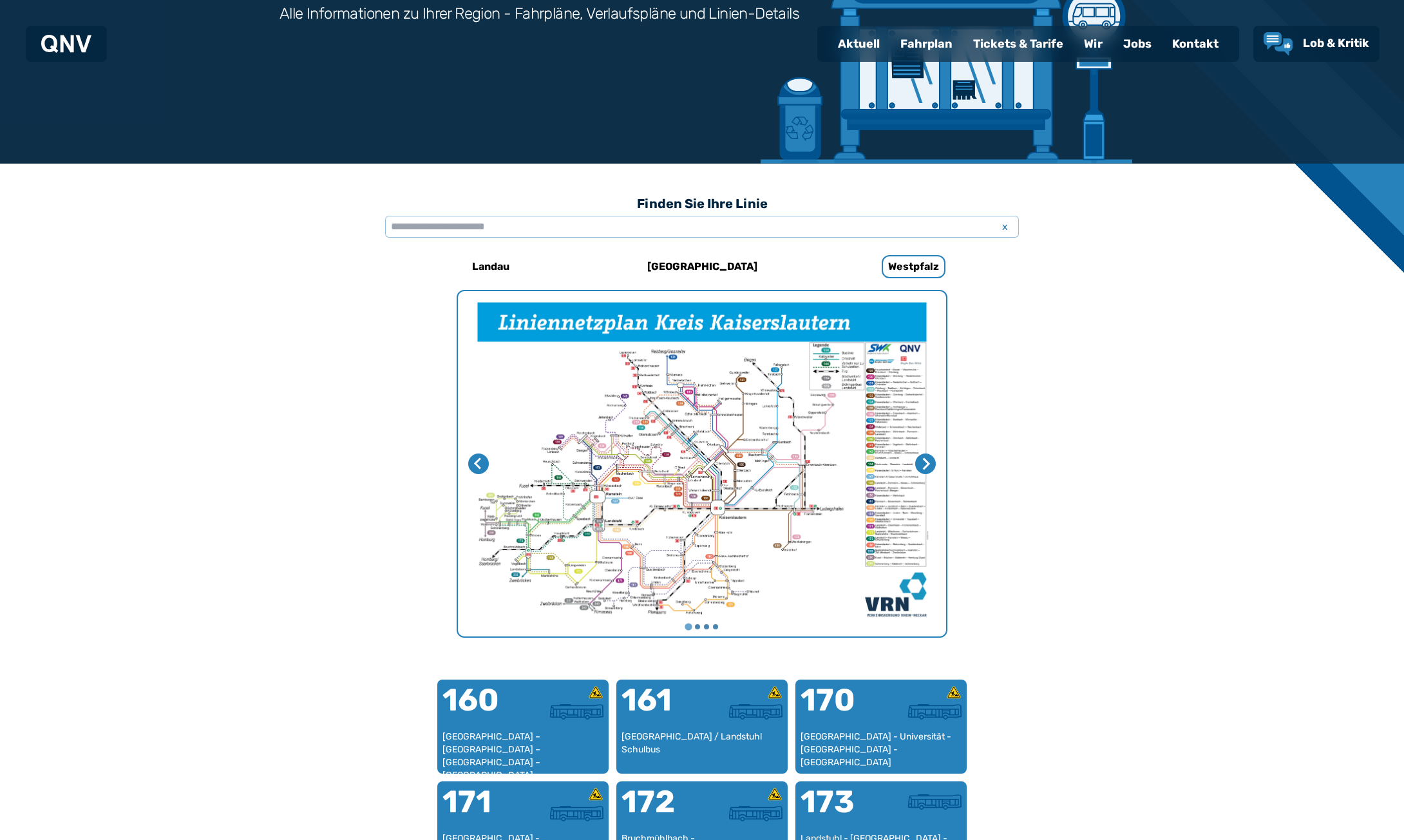
click at [928, 45] on div "Fahrplan" at bounding box center [927, 43] width 73 height 34
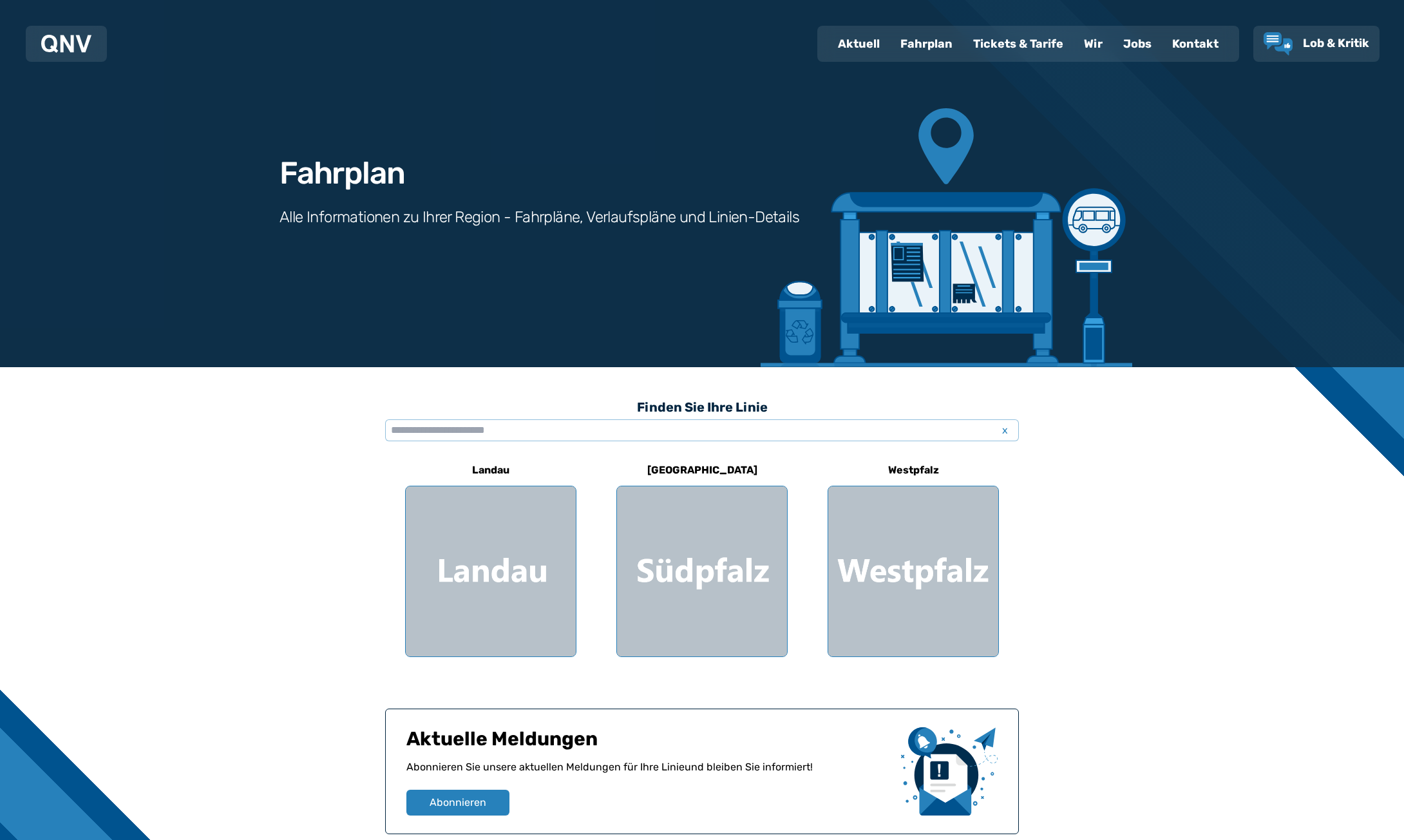
click at [919, 42] on div "Fahrplan" at bounding box center [927, 43] width 73 height 34
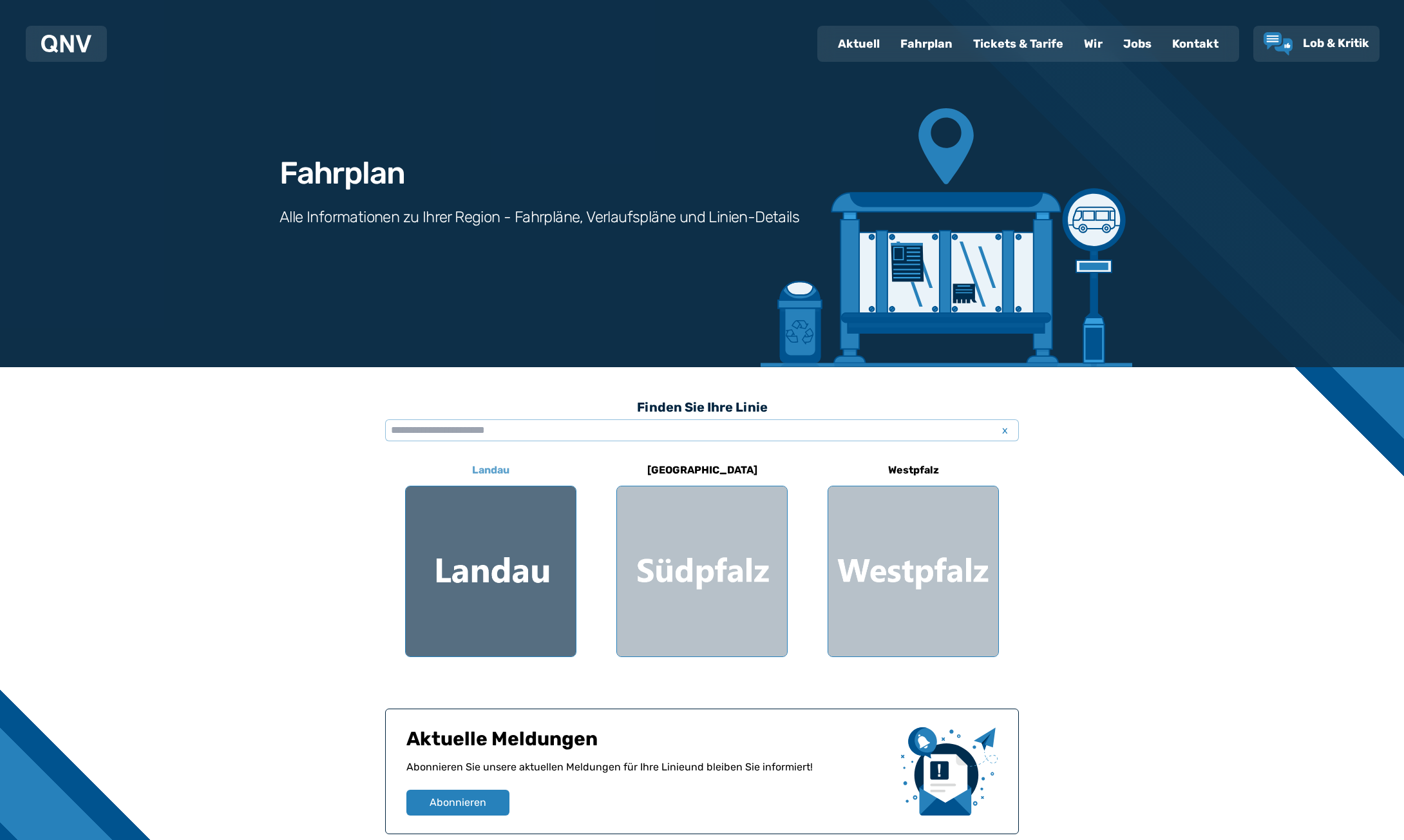
click at [475, 566] on div at bounding box center [490, 571] width 170 height 170
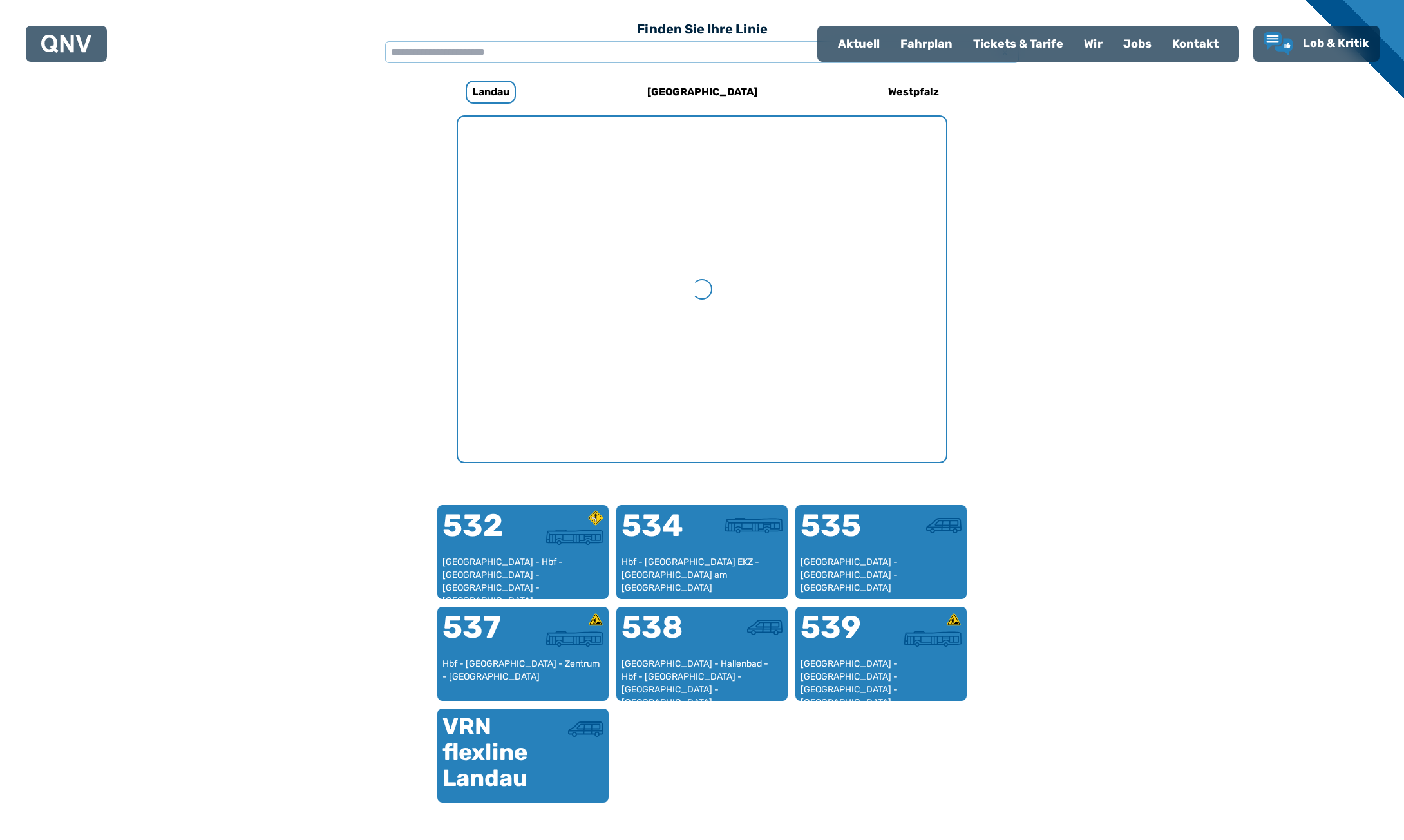
scroll to position [397, 0]
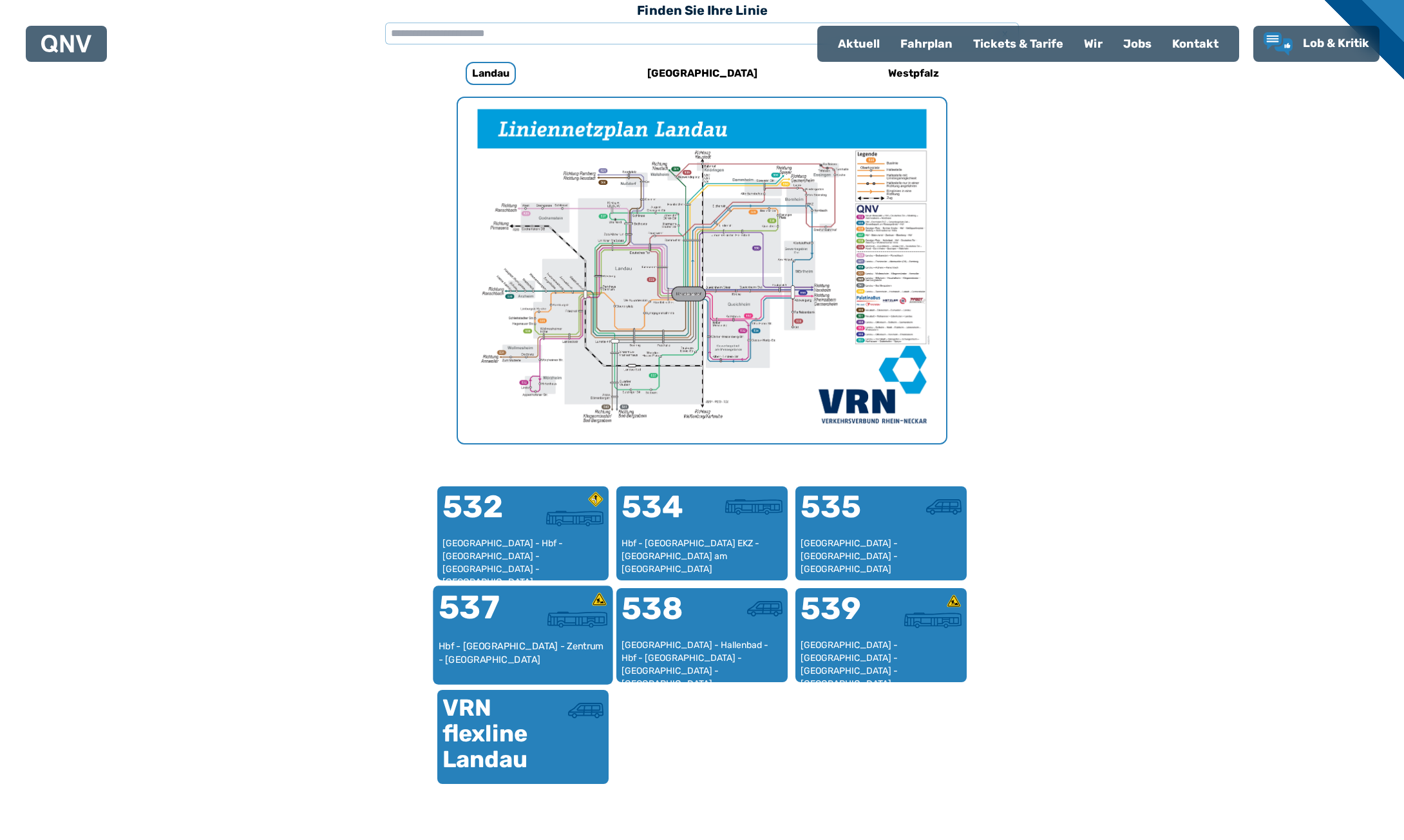
click at [532, 621] on div at bounding box center [565, 619] width 85 height 16
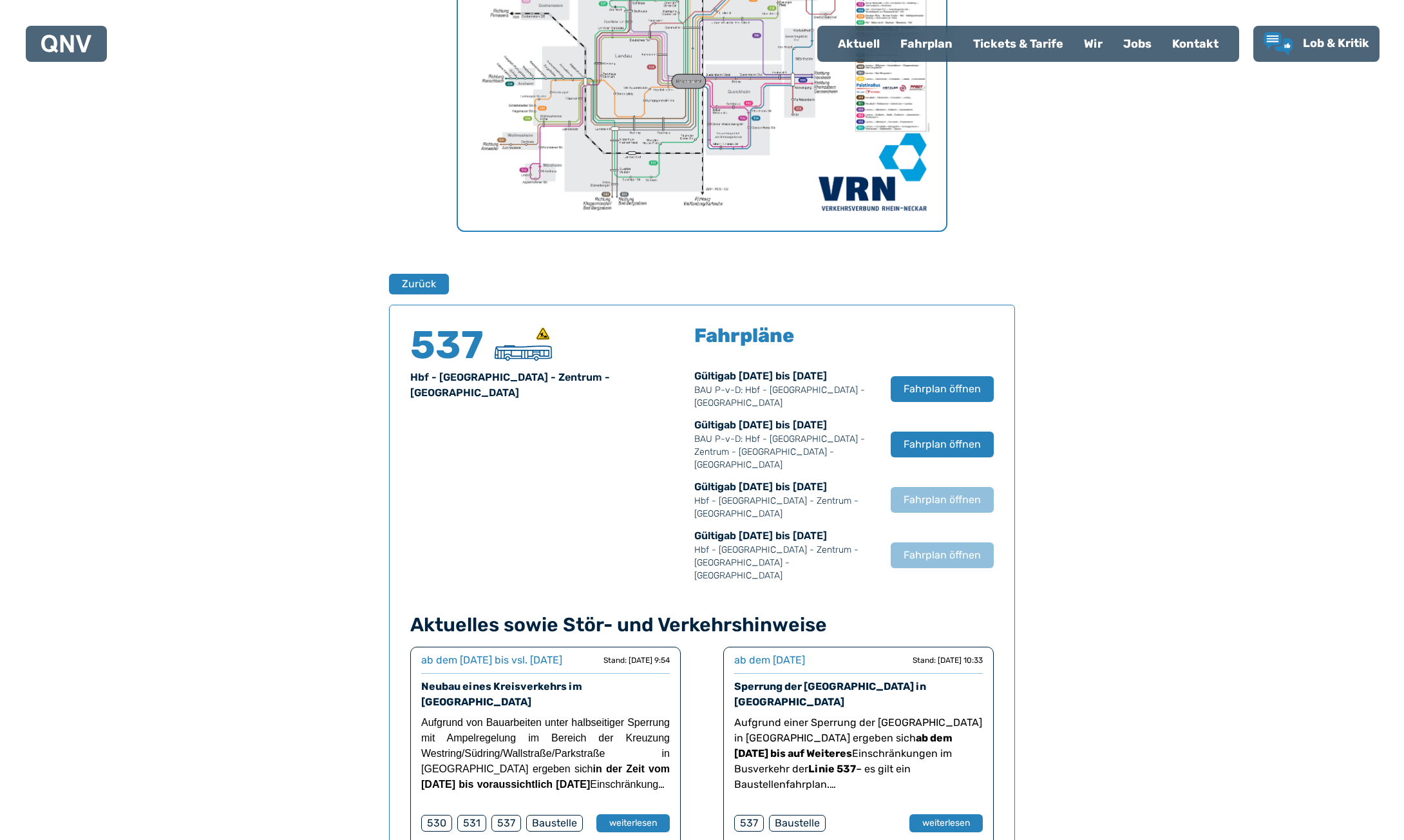
scroll to position [76, 0]
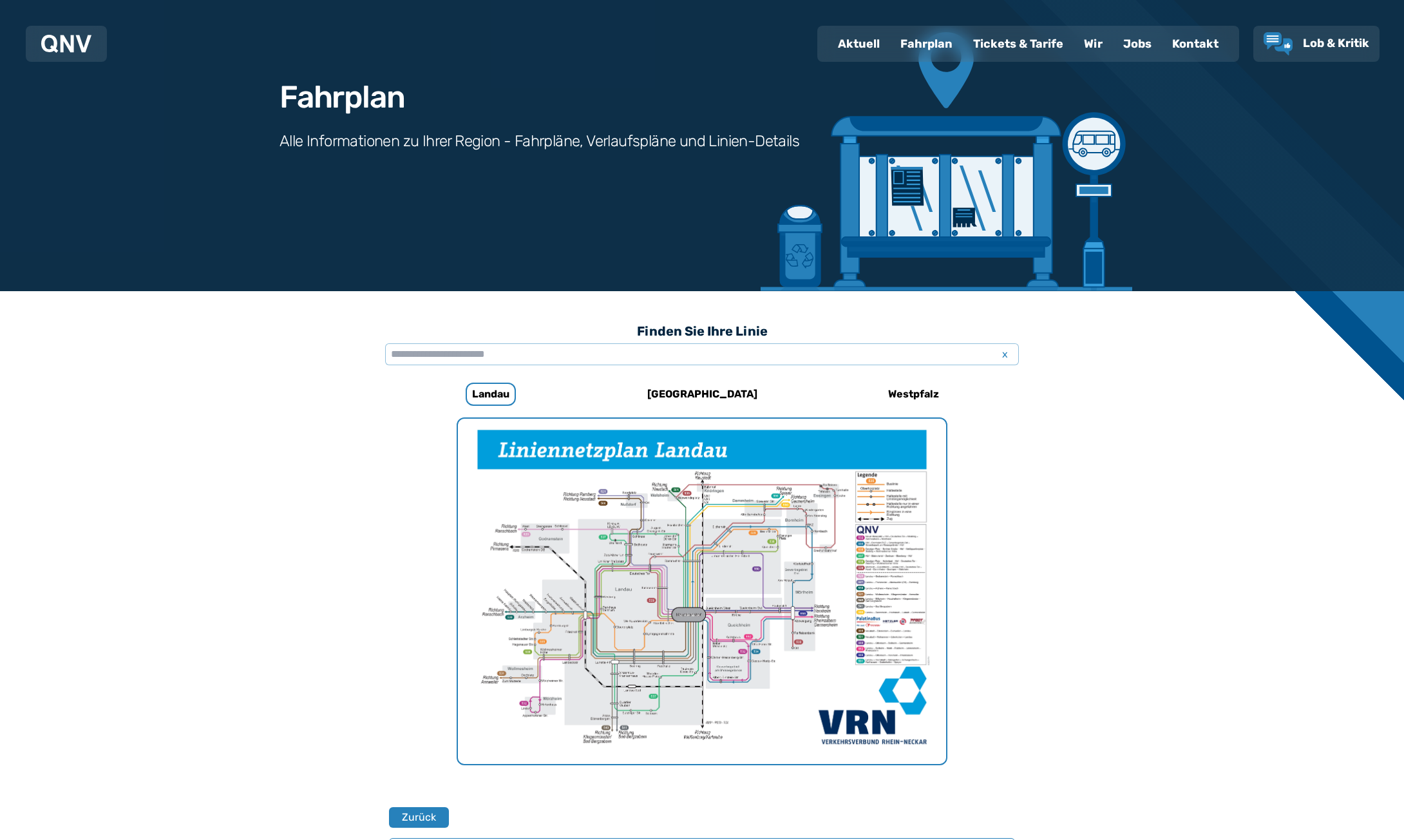
click at [849, 43] on div "Aktuell" at bounding box center [859, 43] width 63 height 34
select select "*"
